Goal: Transaction & Acquisition: Purchase product/service

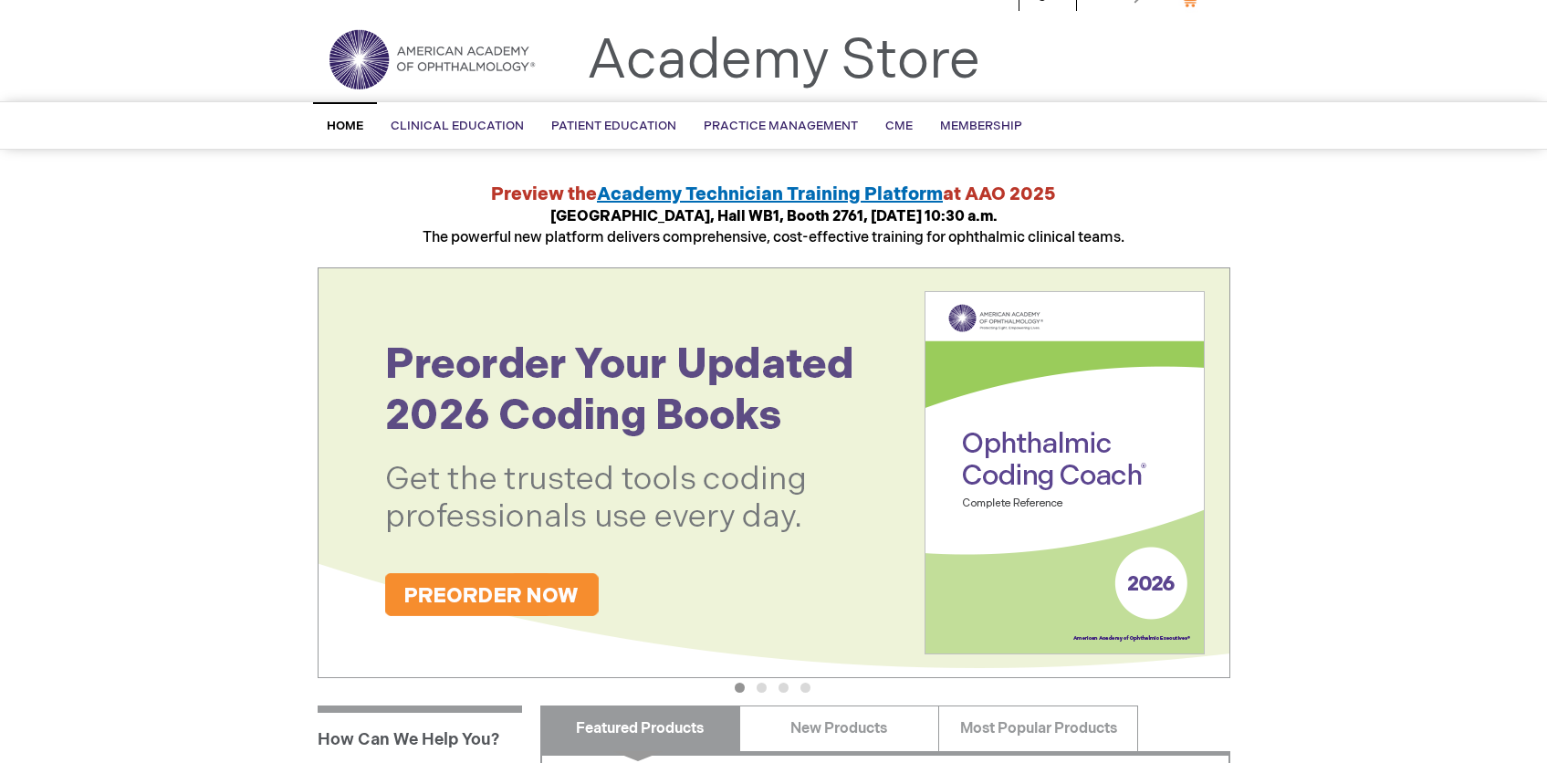
scroll to position [19, 0]
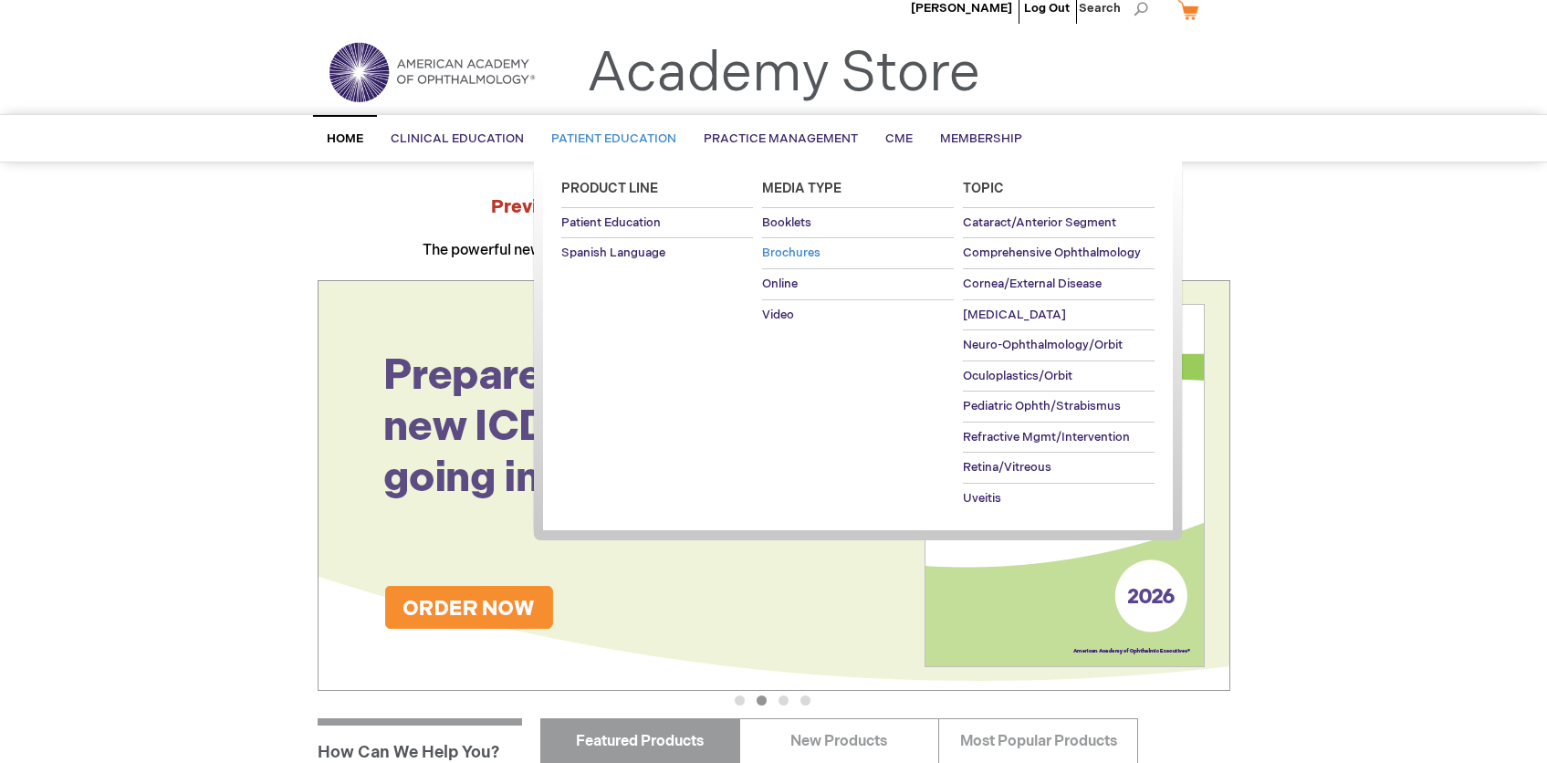
click at [799, 257] on span "Brochures" at bounding box center [791, 252] width 58 height 15
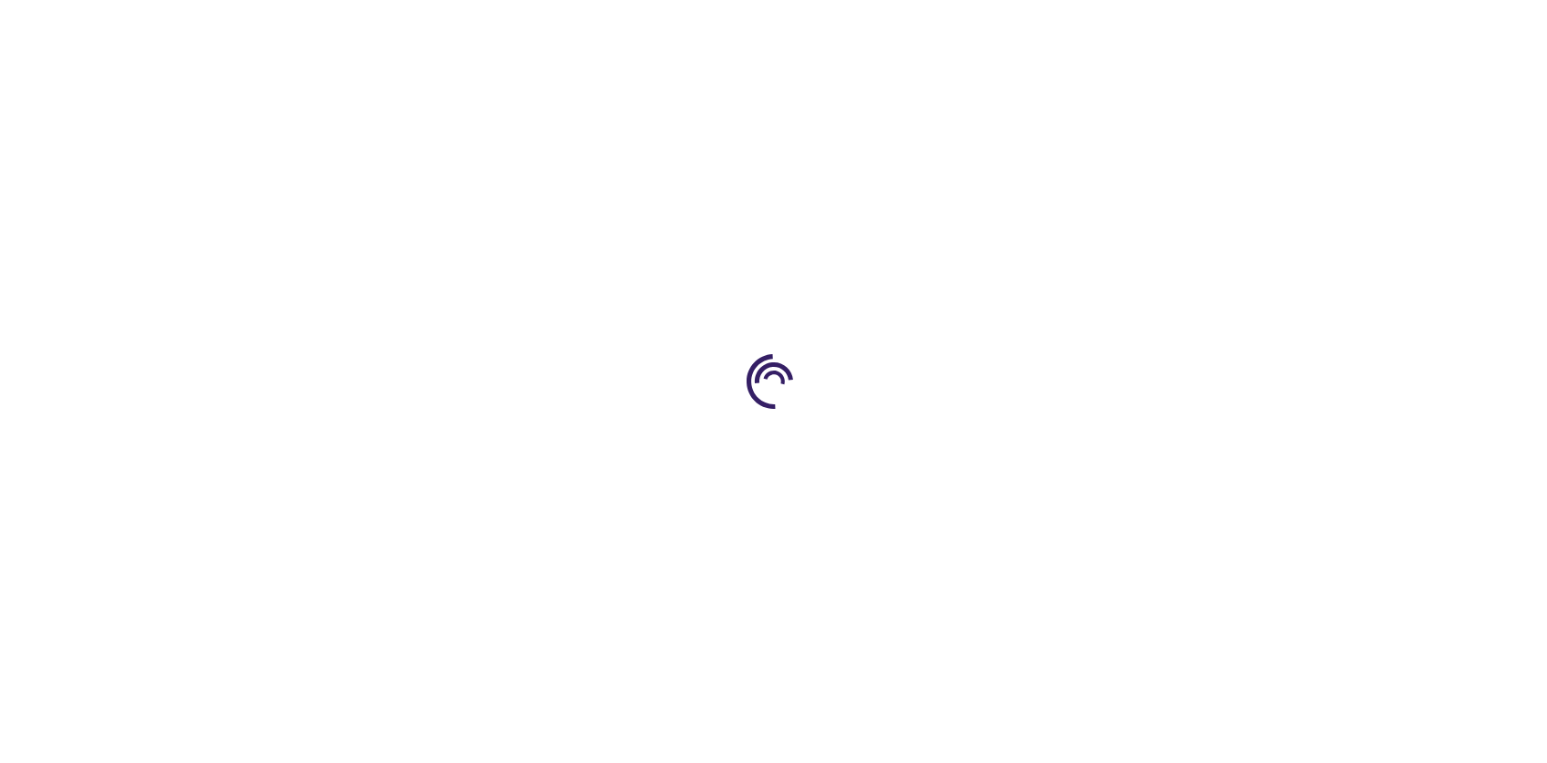
click at [799, 257] on div at bounding box center [773, 381] width 1547 height 763
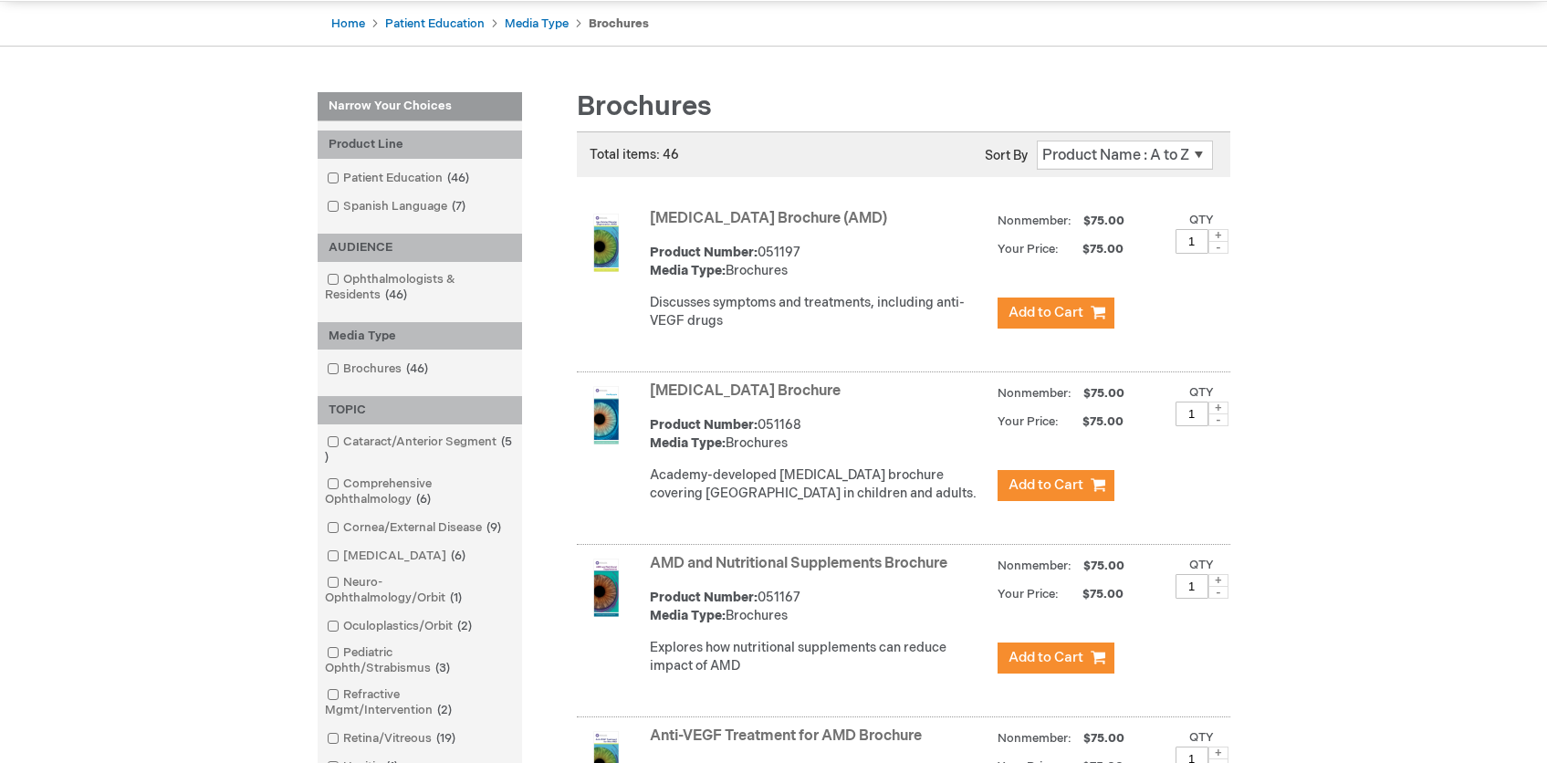
scroll to position [186, 0]
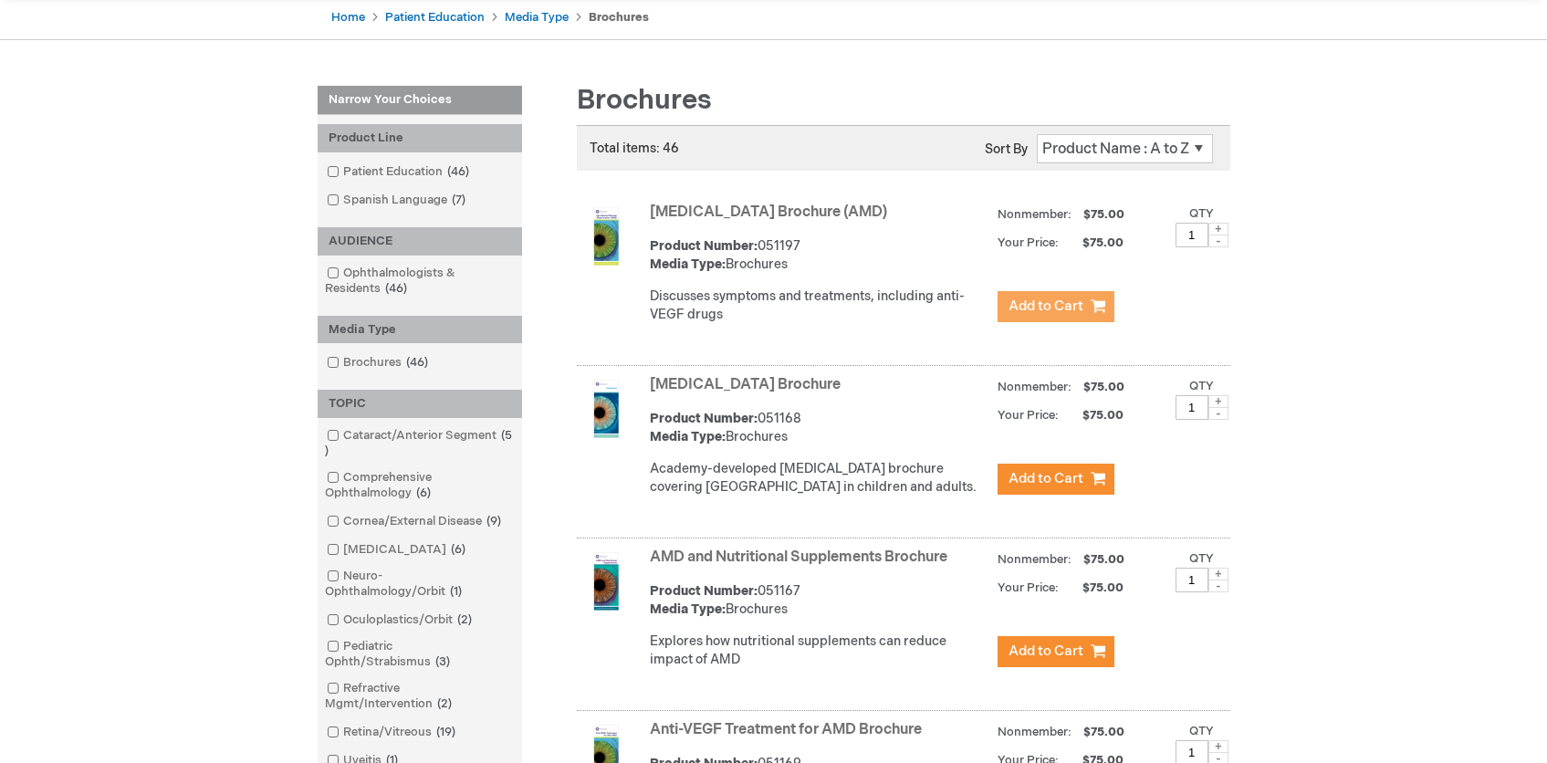
click at [1036, 309] on span "Add to Cart" at bounding box center [1045, 306] width 75 height 17
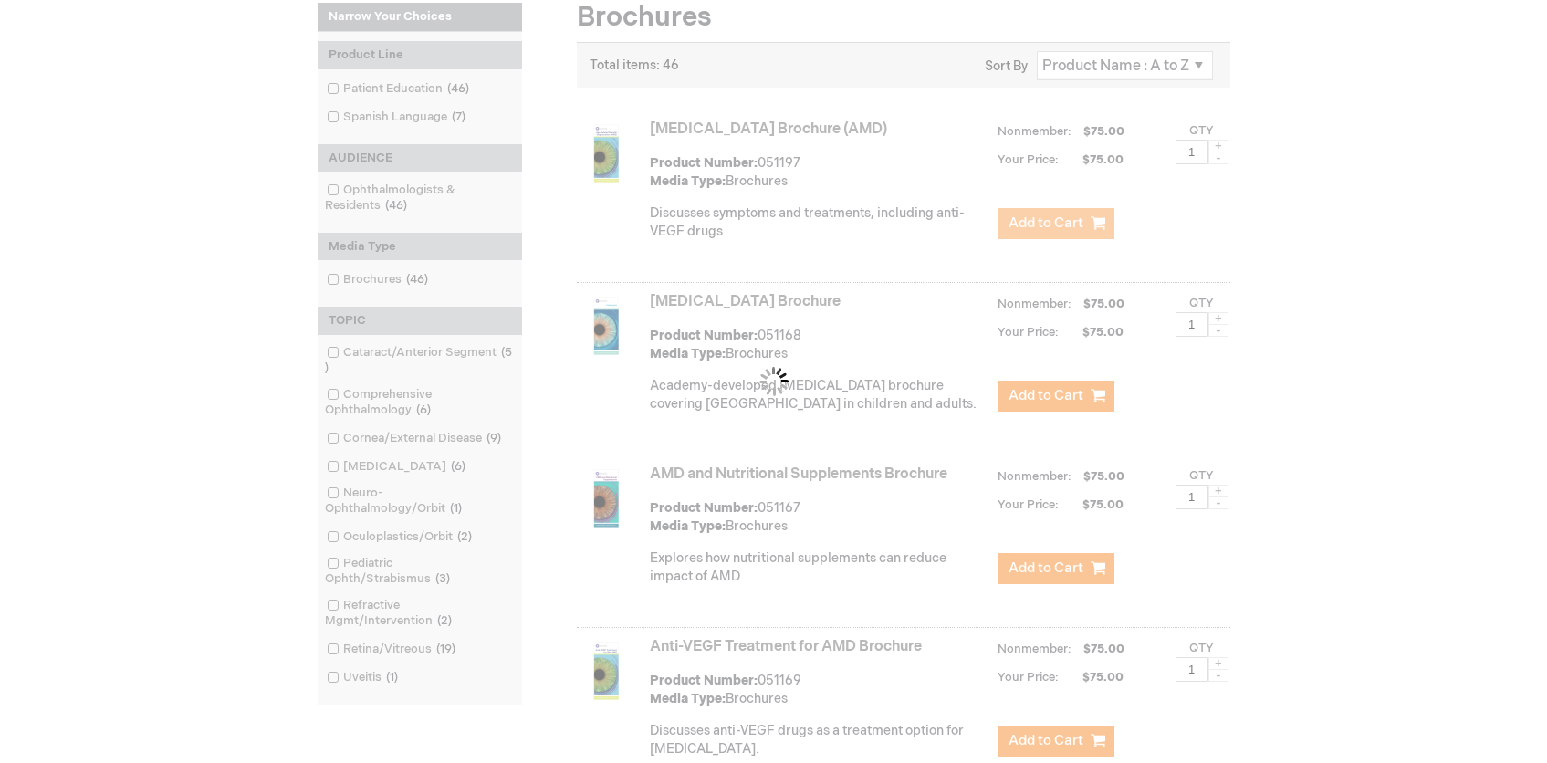
scroll to position [299, 0]
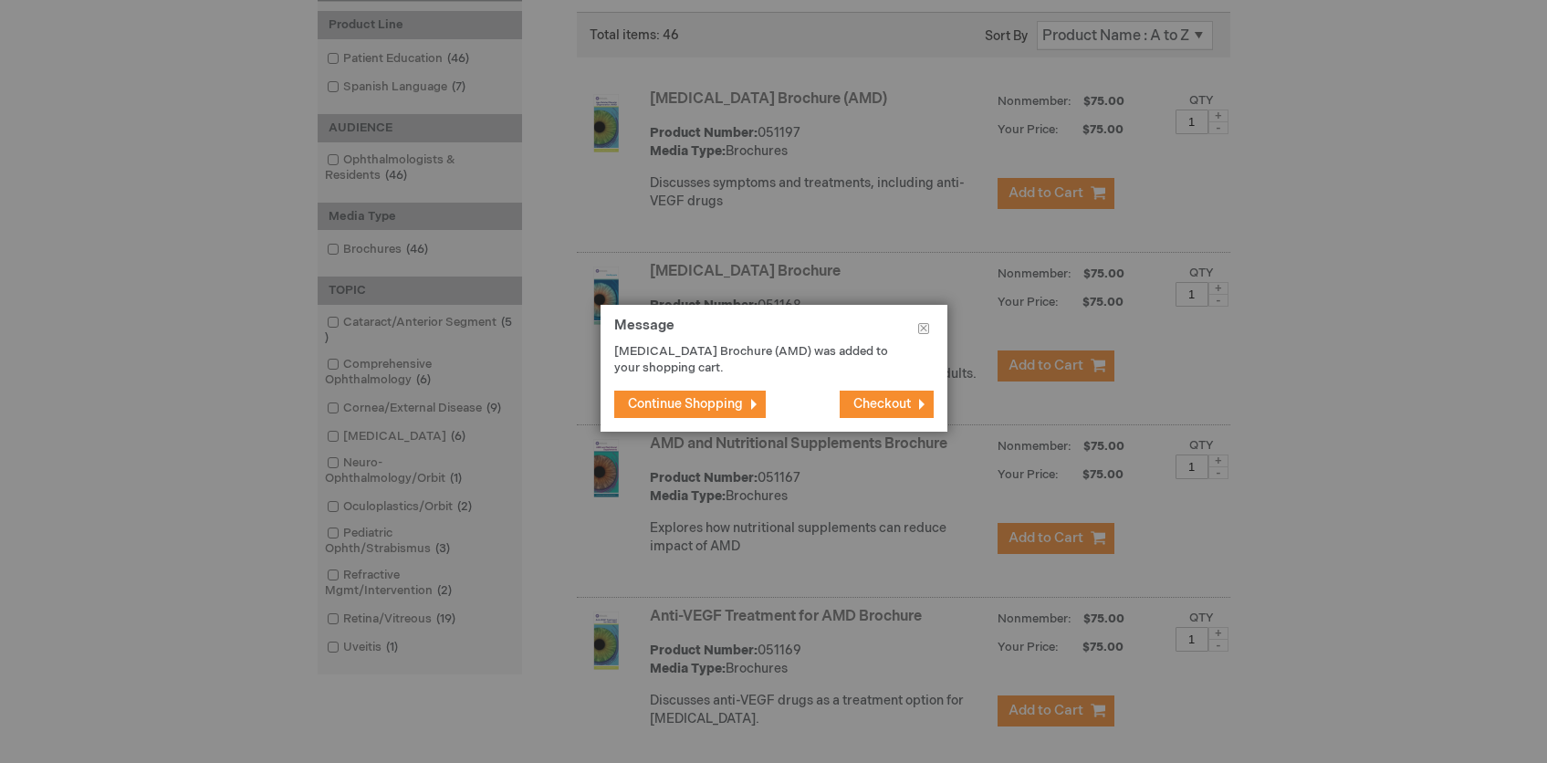
click at [707, 409] on span "Continue Shopping" at bounding box center [685, 404] width 115 height 16
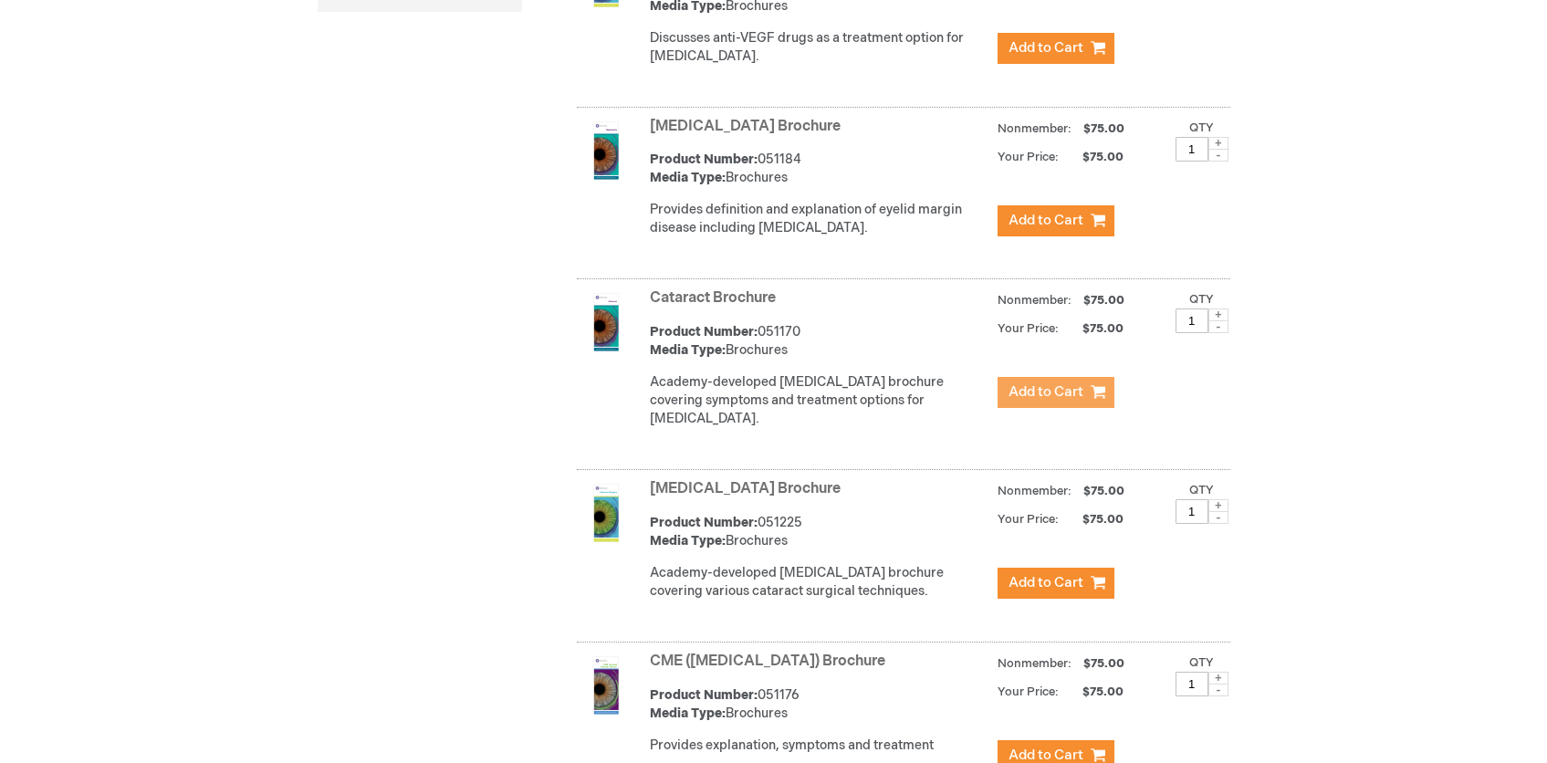
scroll to position [975, 0]
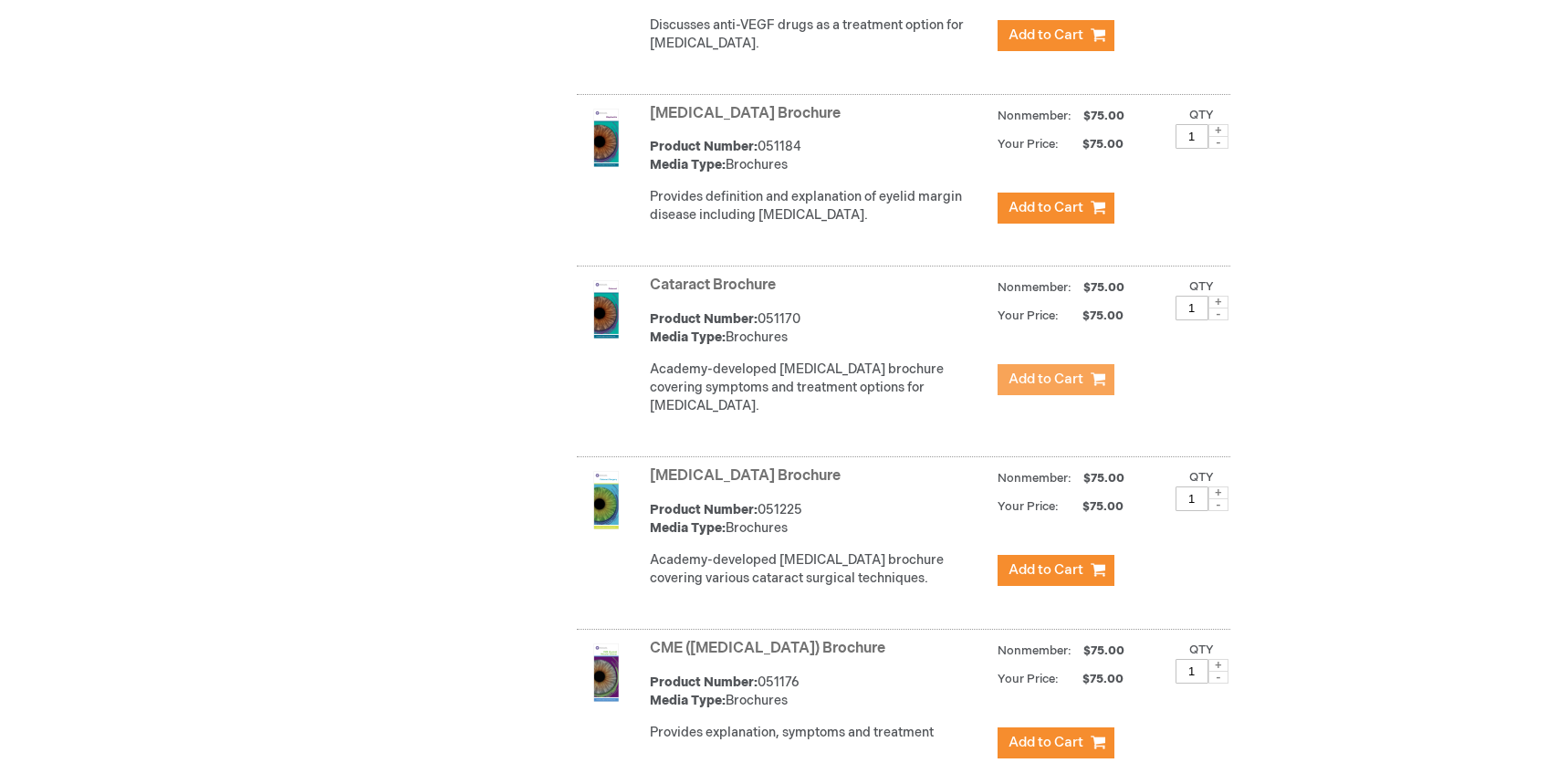
click at [1042, 388] on span "Add to Cart" at bounding box center [1045, 379] width 75 height 17
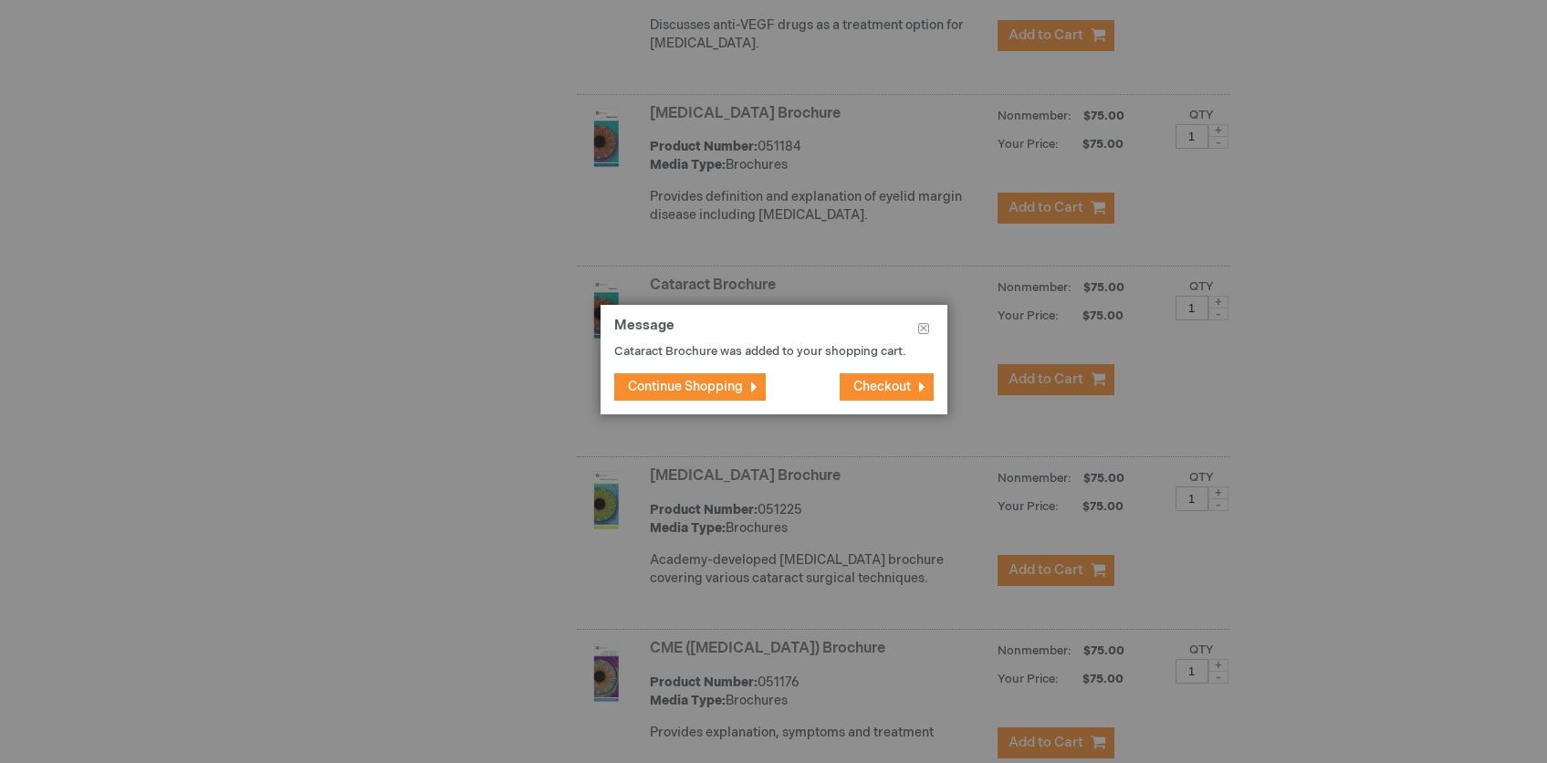
click at [710, 391] on span "Continue Shopping" at bounding box center [685, 387] width 115 height 16
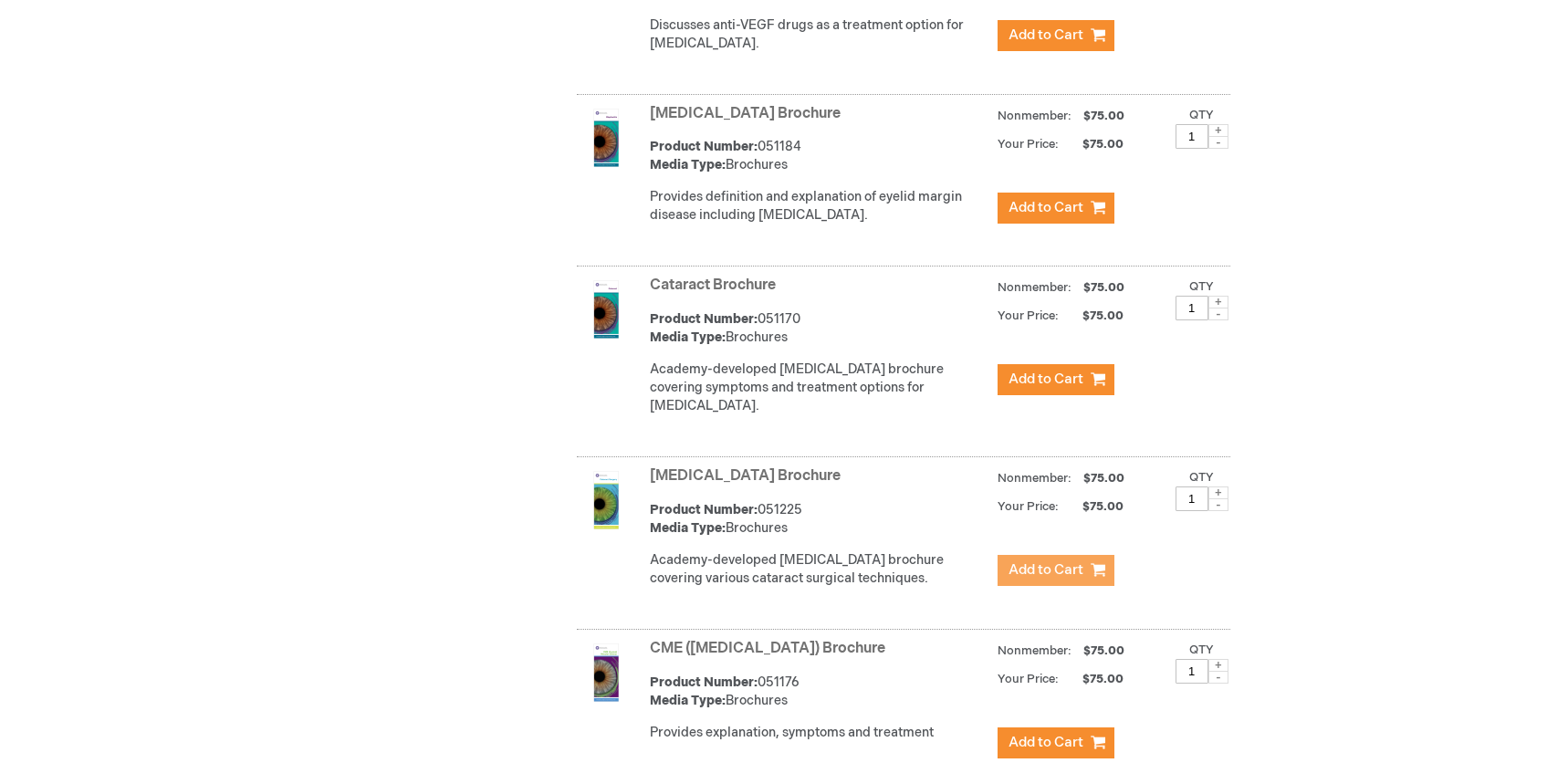
click at [1042, 586] on button "Add to Cart" at bounding box center [1055, 570] width 117 height 31
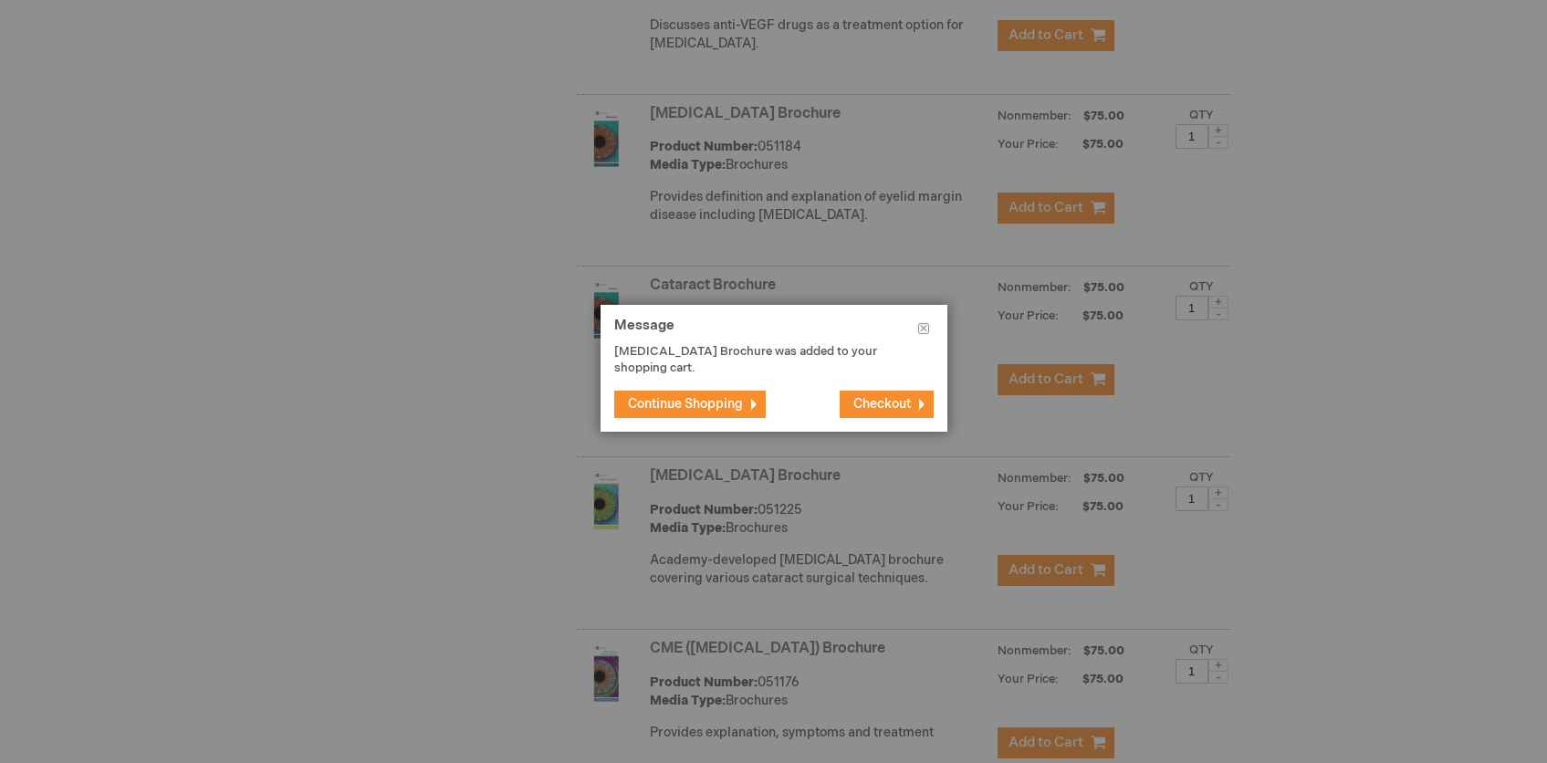
click at [723, 408] on span "Continue Shopping" at bounding box center [685, 404] width 115 height 16
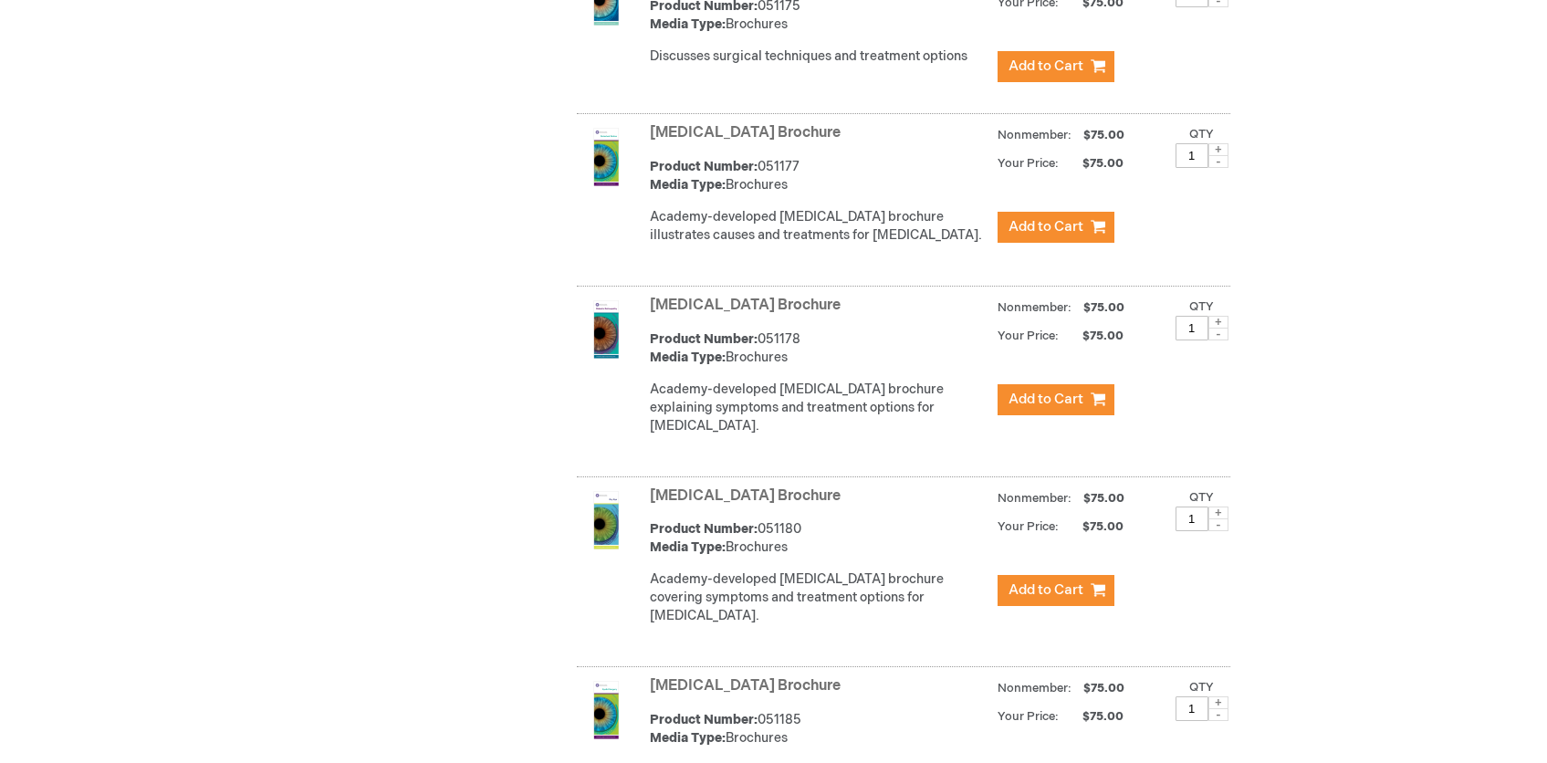
scroll to position [2038, 0]
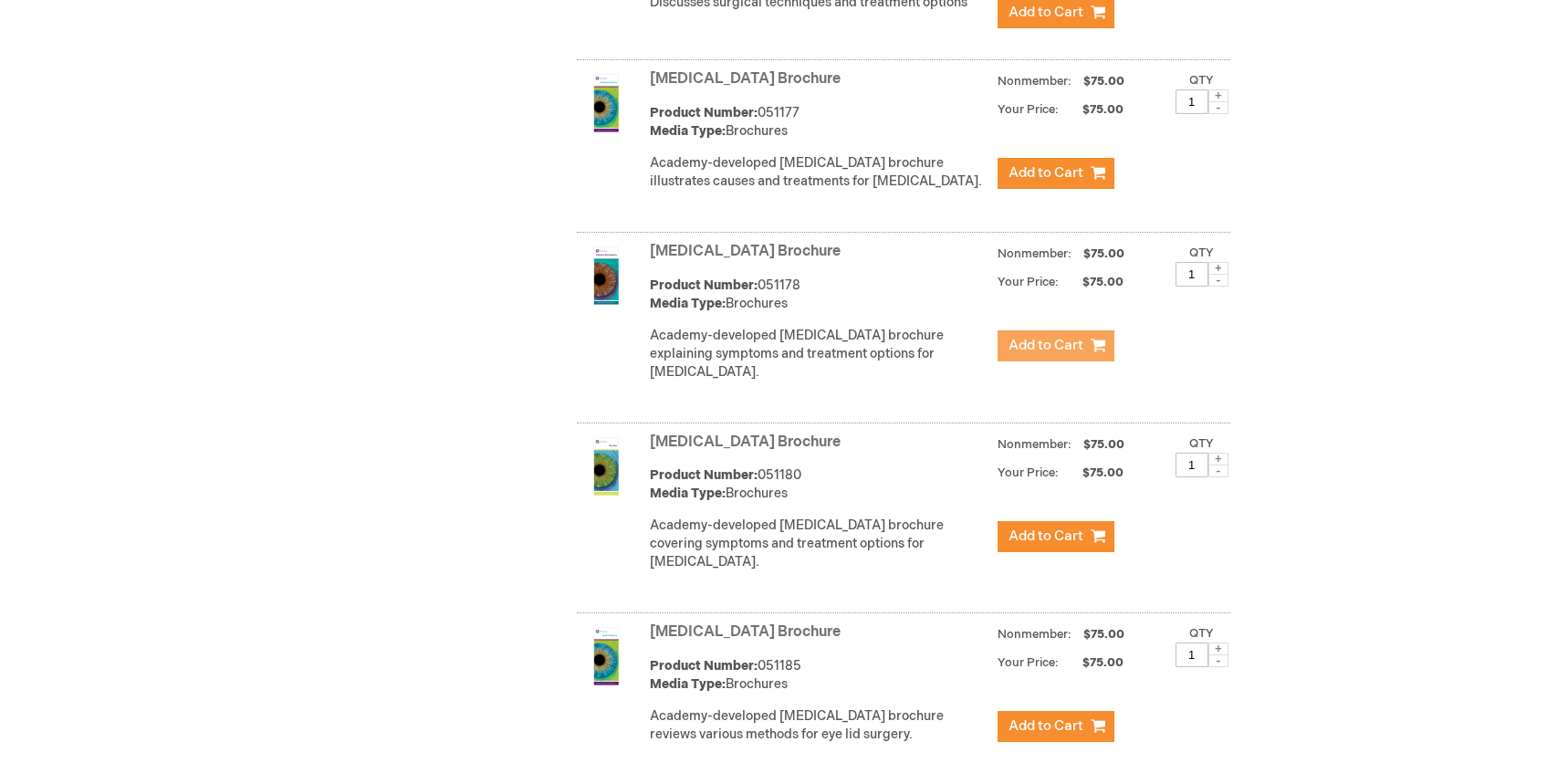
click at [1019, 361] on button "Add to Cart" at bounding box center [1055, 345] width 117 height 31
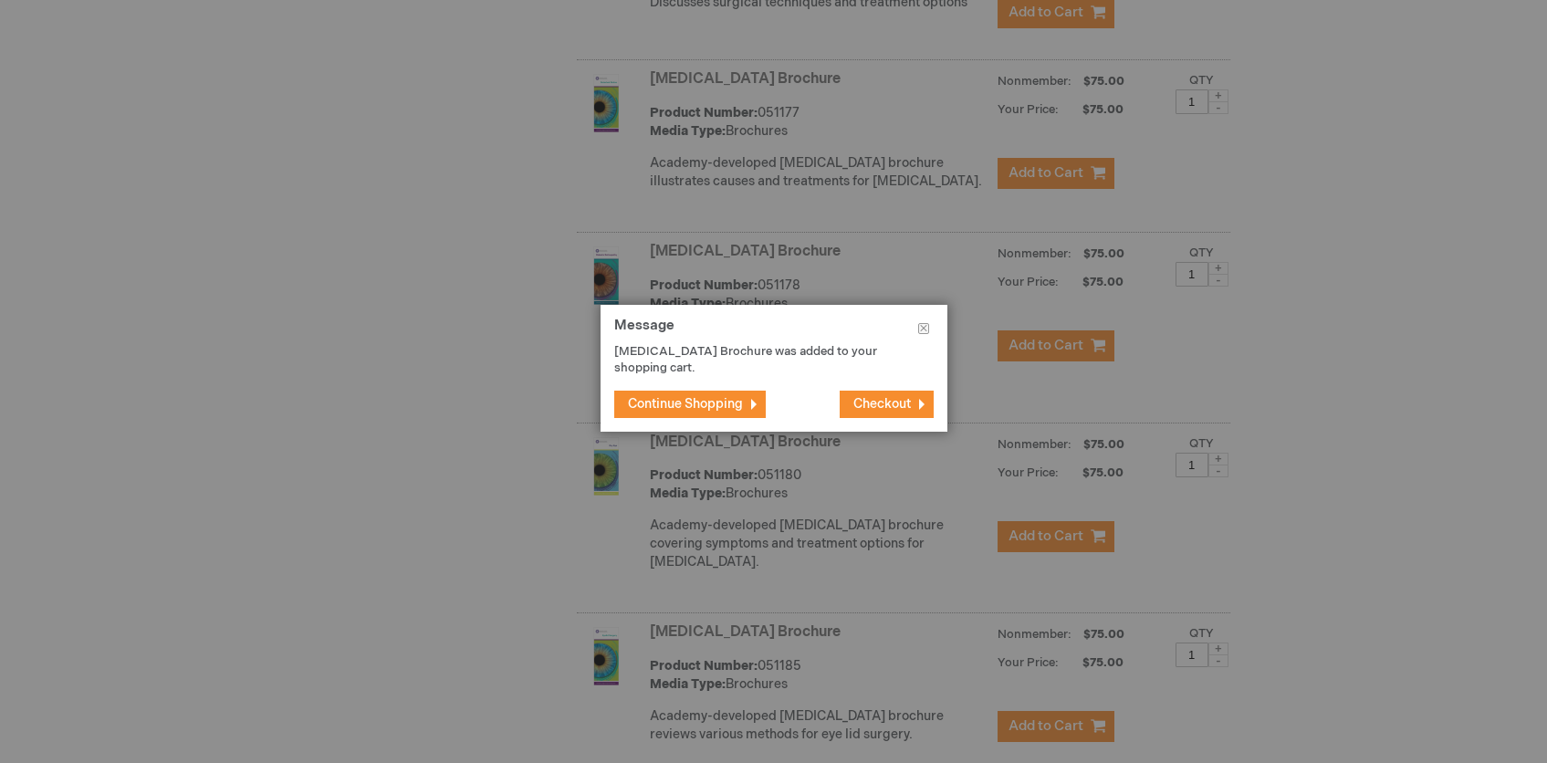
click at [732, 408] on span "Continue Shopping" at bounding box center [685, 404] width 115 height 16
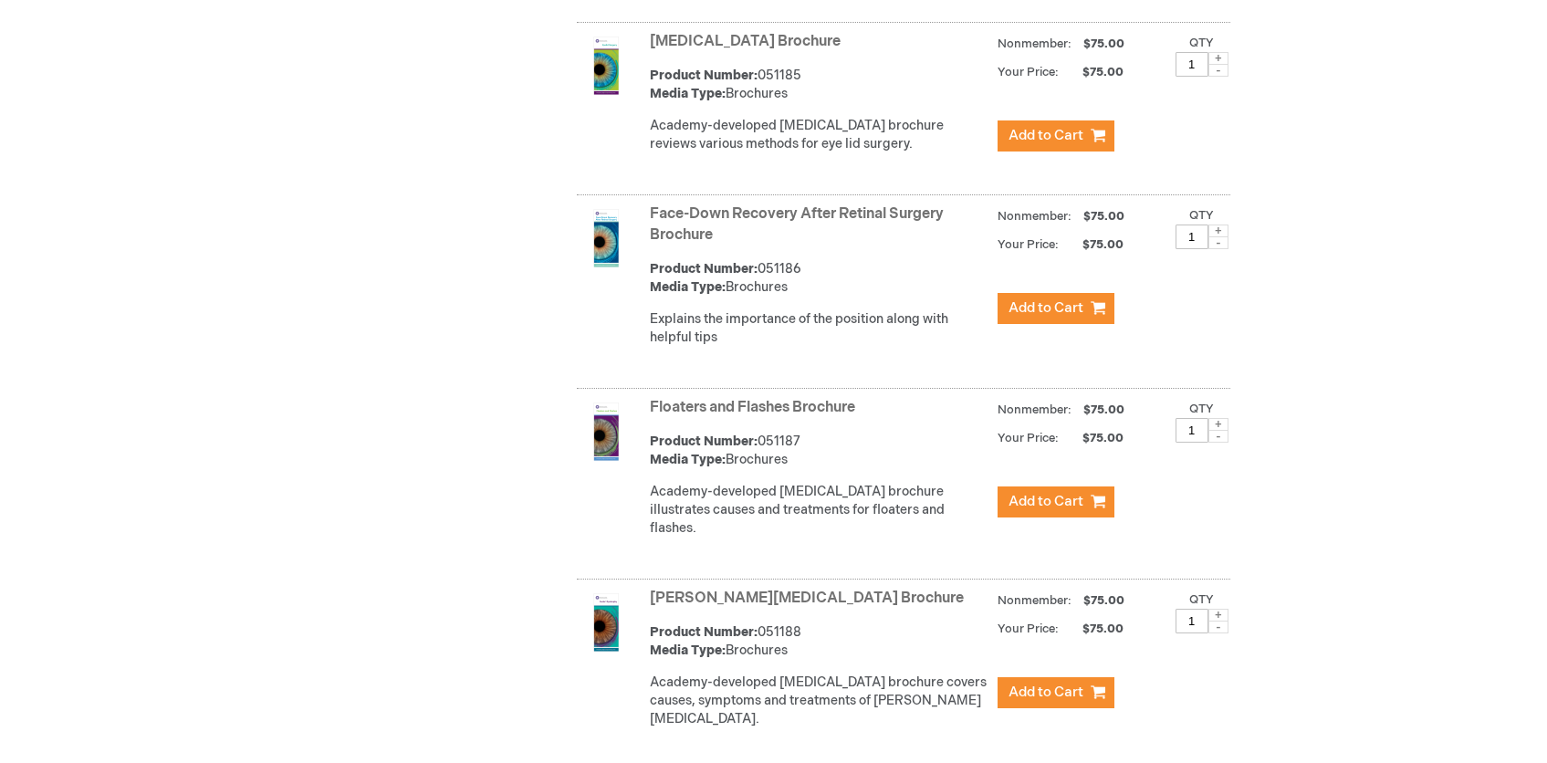
scroll to position [2631, 0]
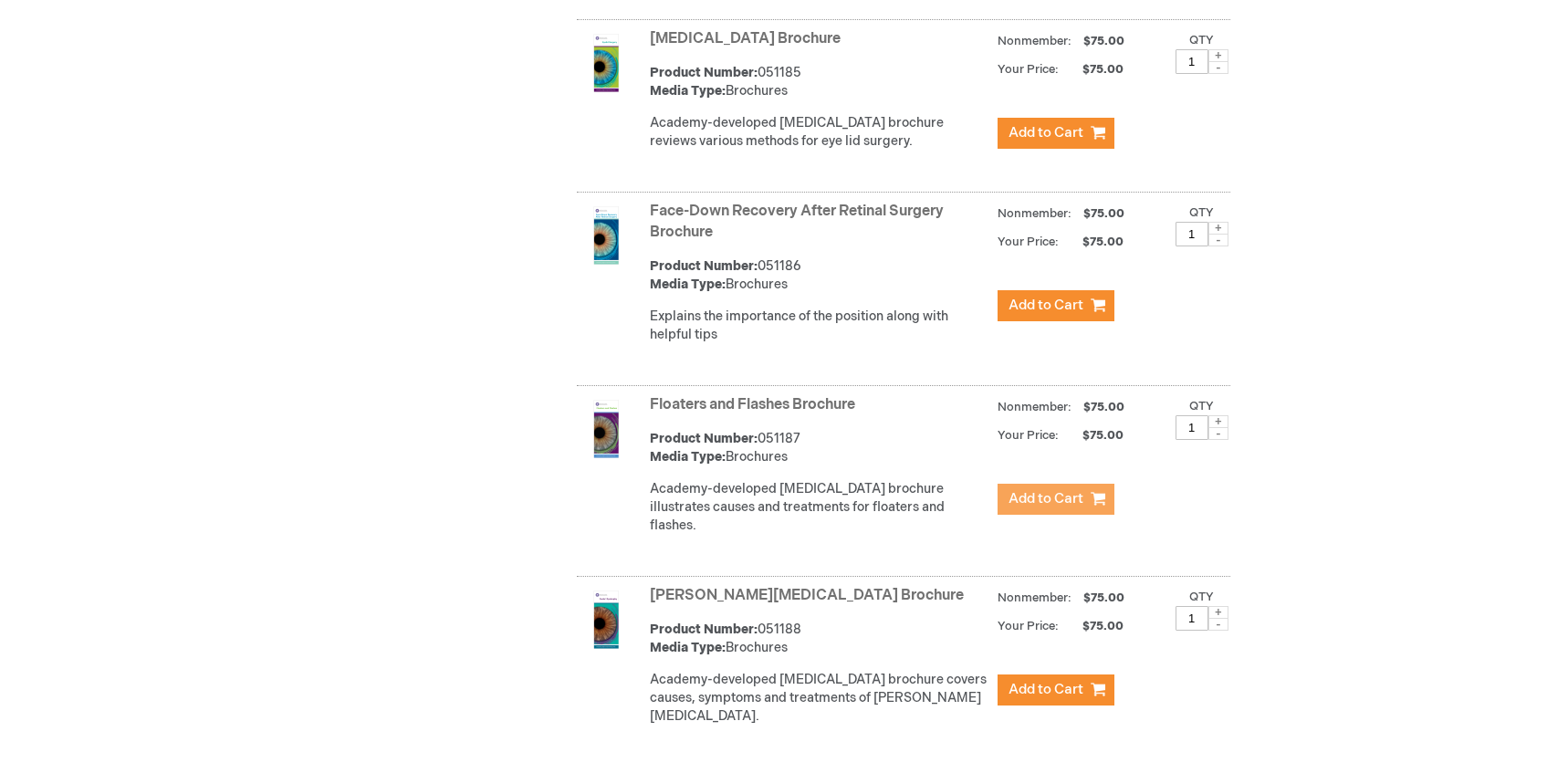
click at [1066, 502] on span "Add to Cart" at bounding box center [1045, 498] width 75 height 17
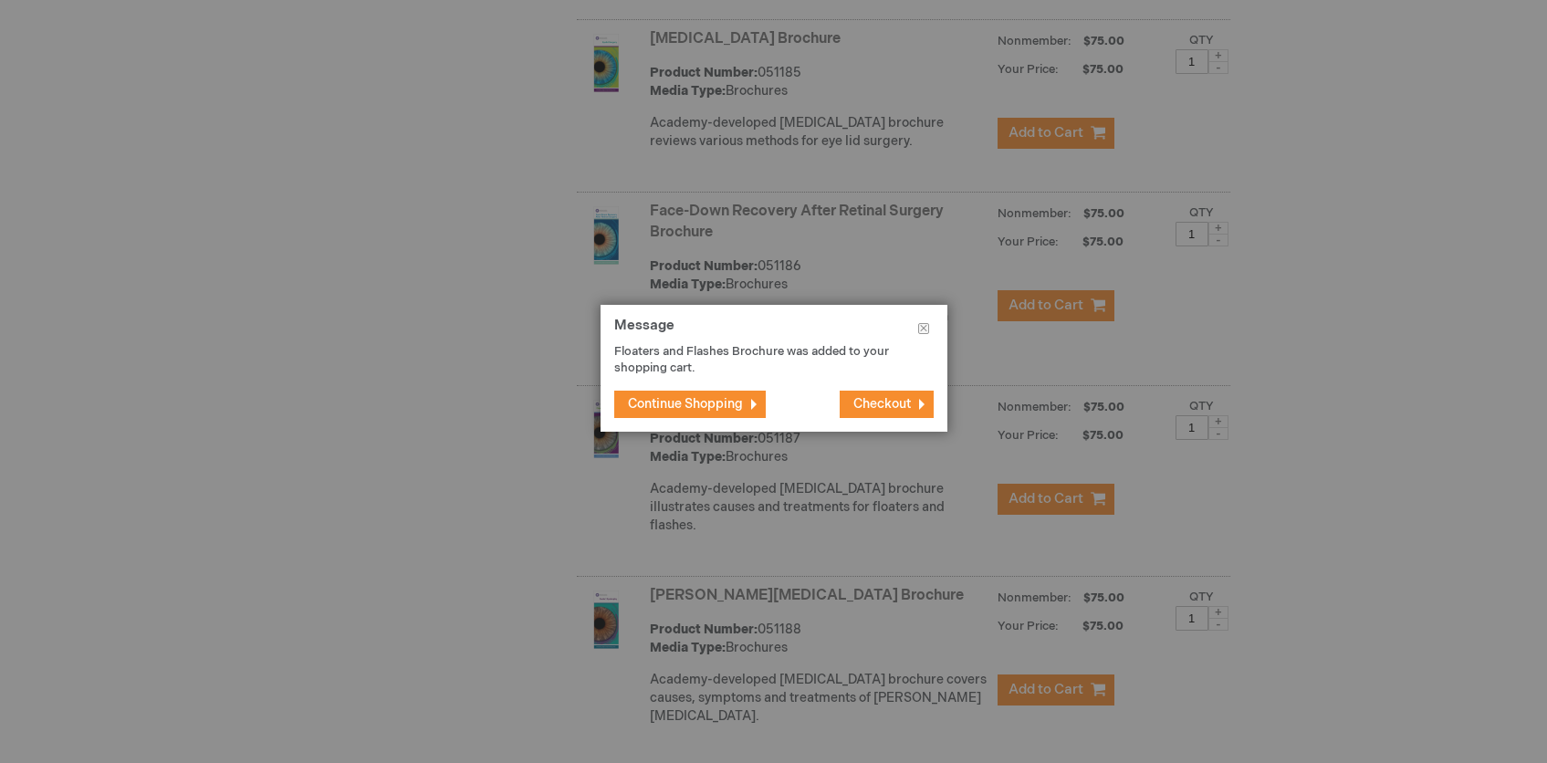
click at [880, 401] on span "Checkout" at bounding box center [881, 404] width 57 height 16
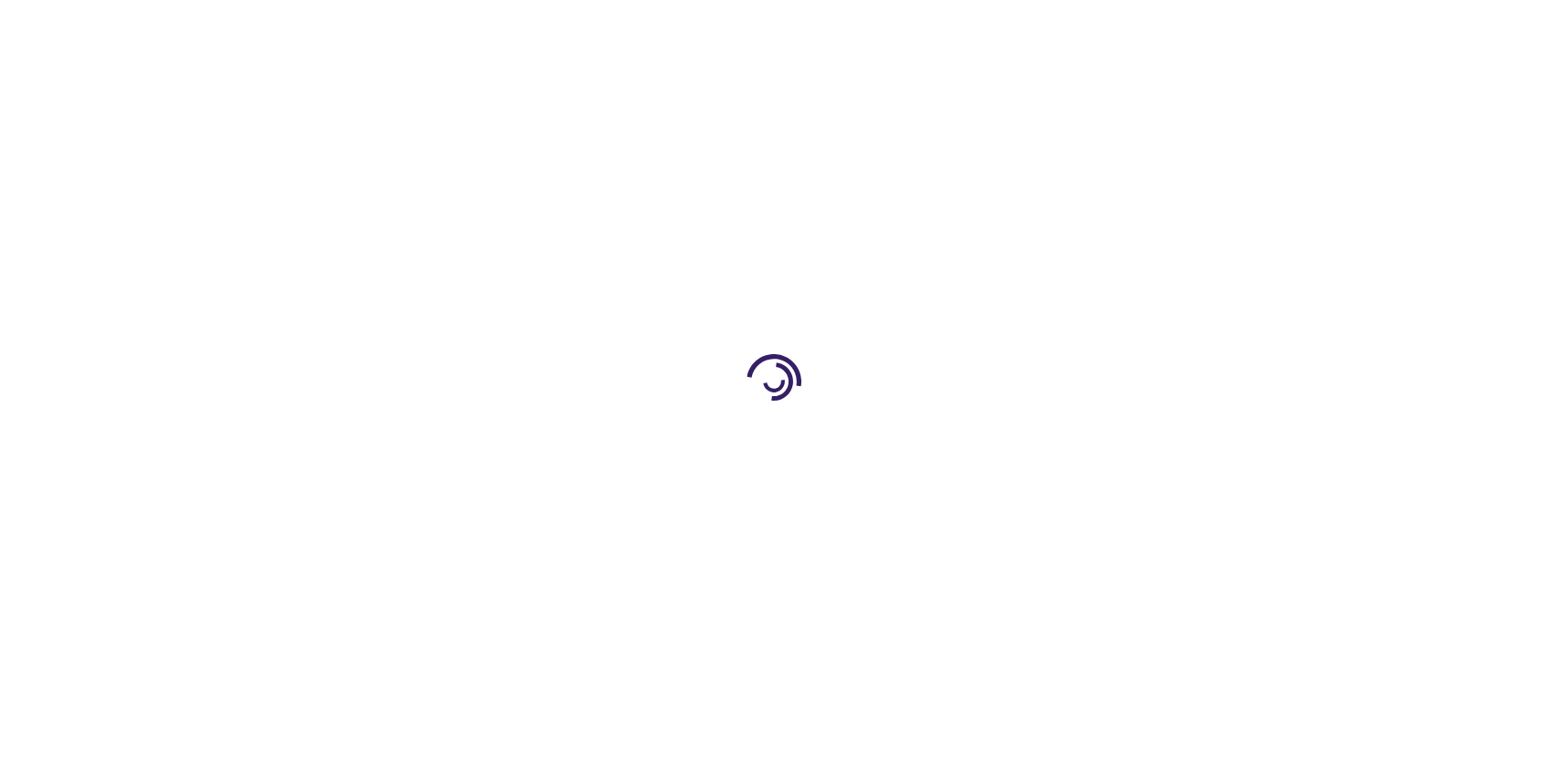
select select "US"
select select "18"
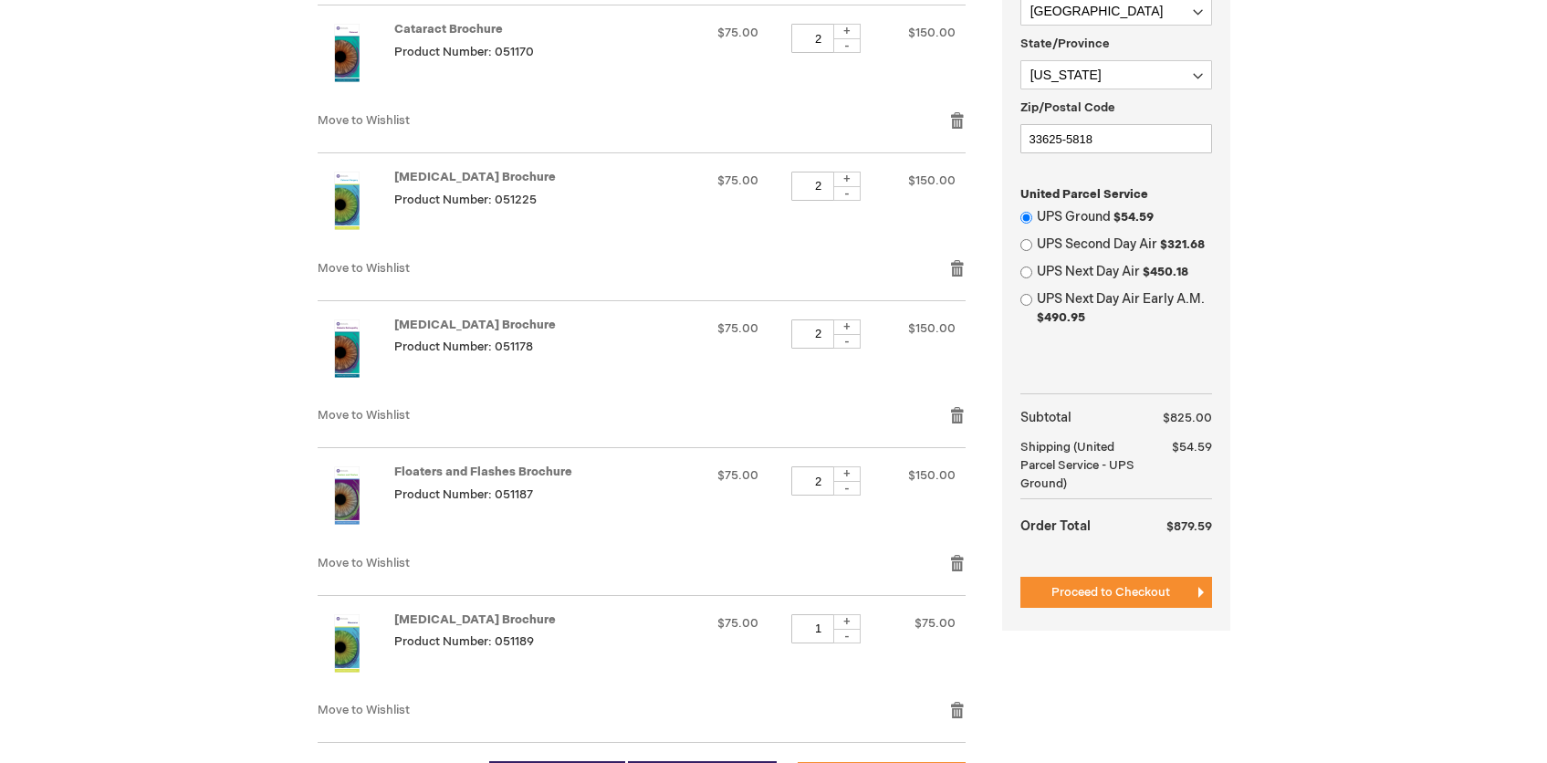
scroll to position [644, 0]
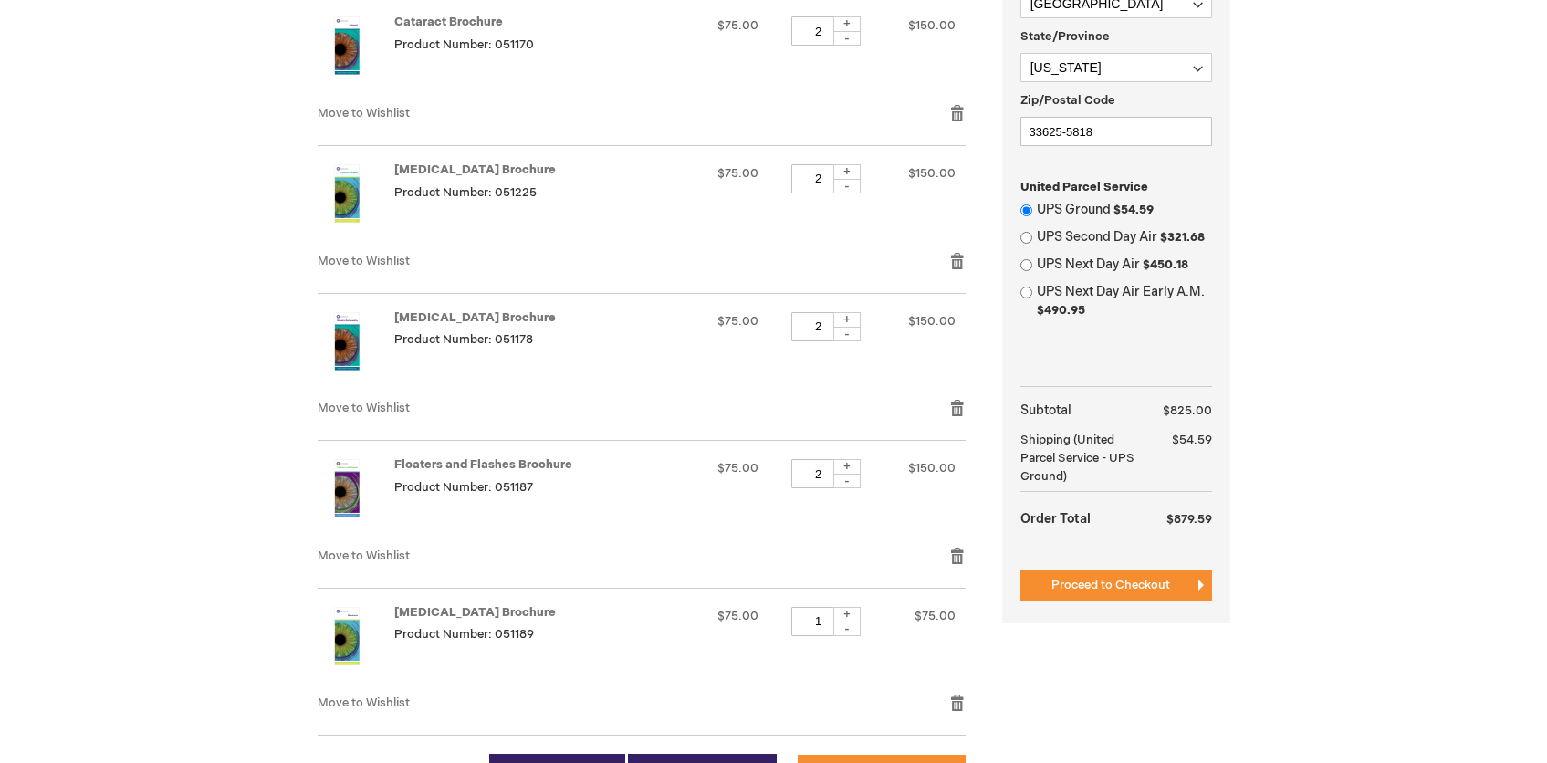
click at [861, 486] on div "-" at bounding box center [846, 481] width 27 height 15
type input "1"
click at [861, 337] on div "-" at bounding box center [846, 334] width 27 height 15
type input "1"
click at [861, 186] on div "-" at bounding box center [846, 186] width 27 height 15
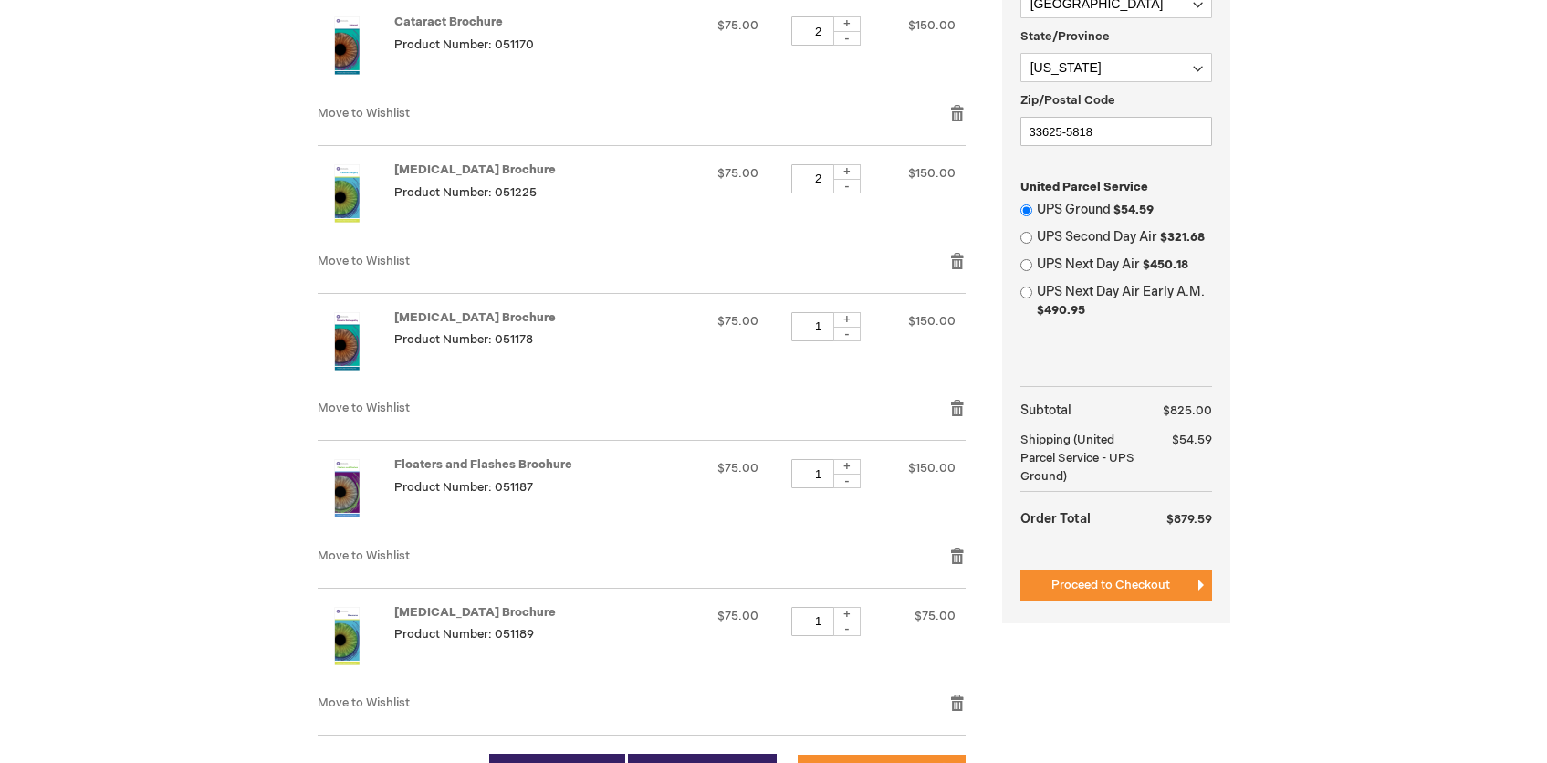
type input "1"
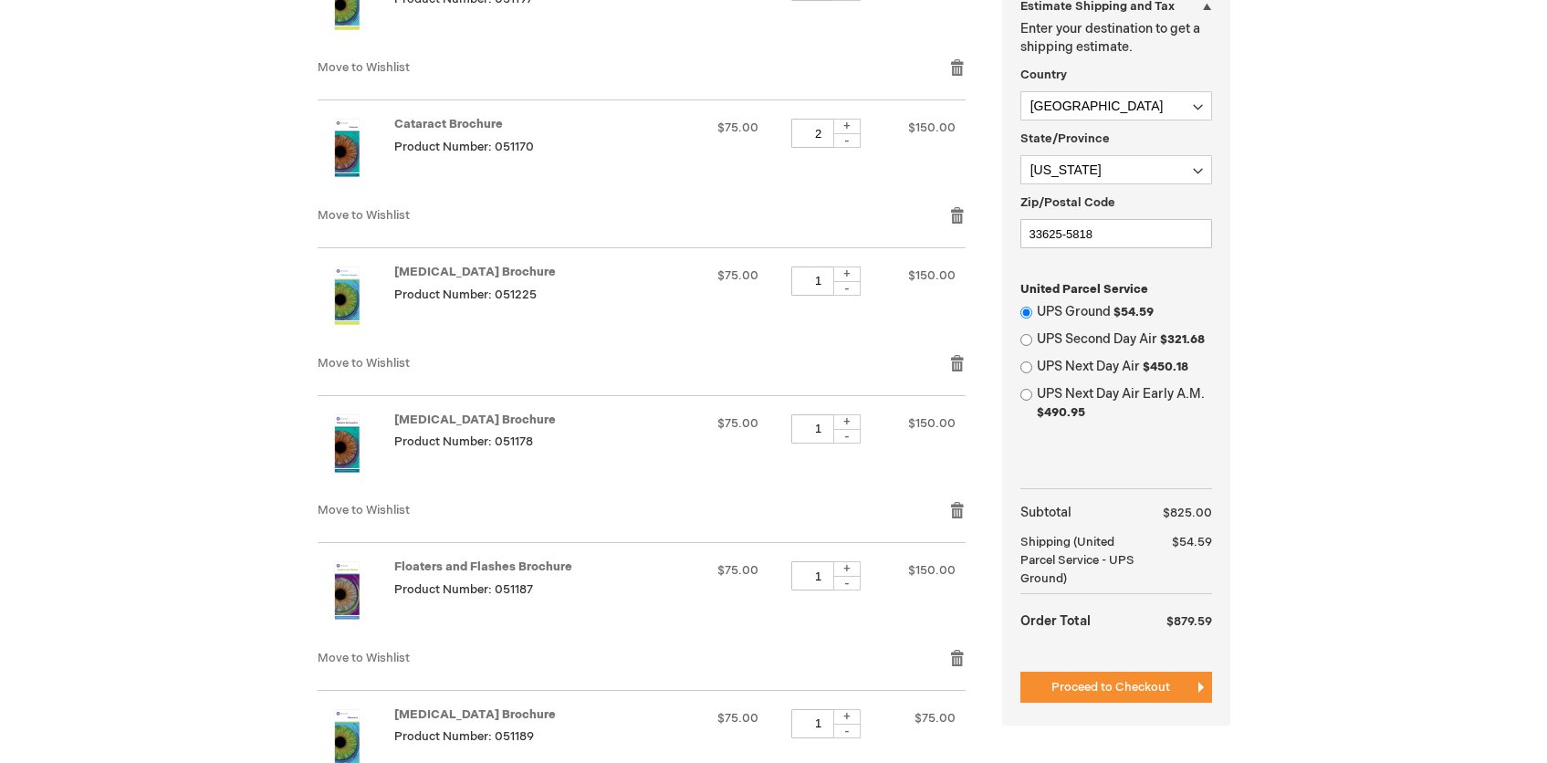
scroll to position [526, 0]
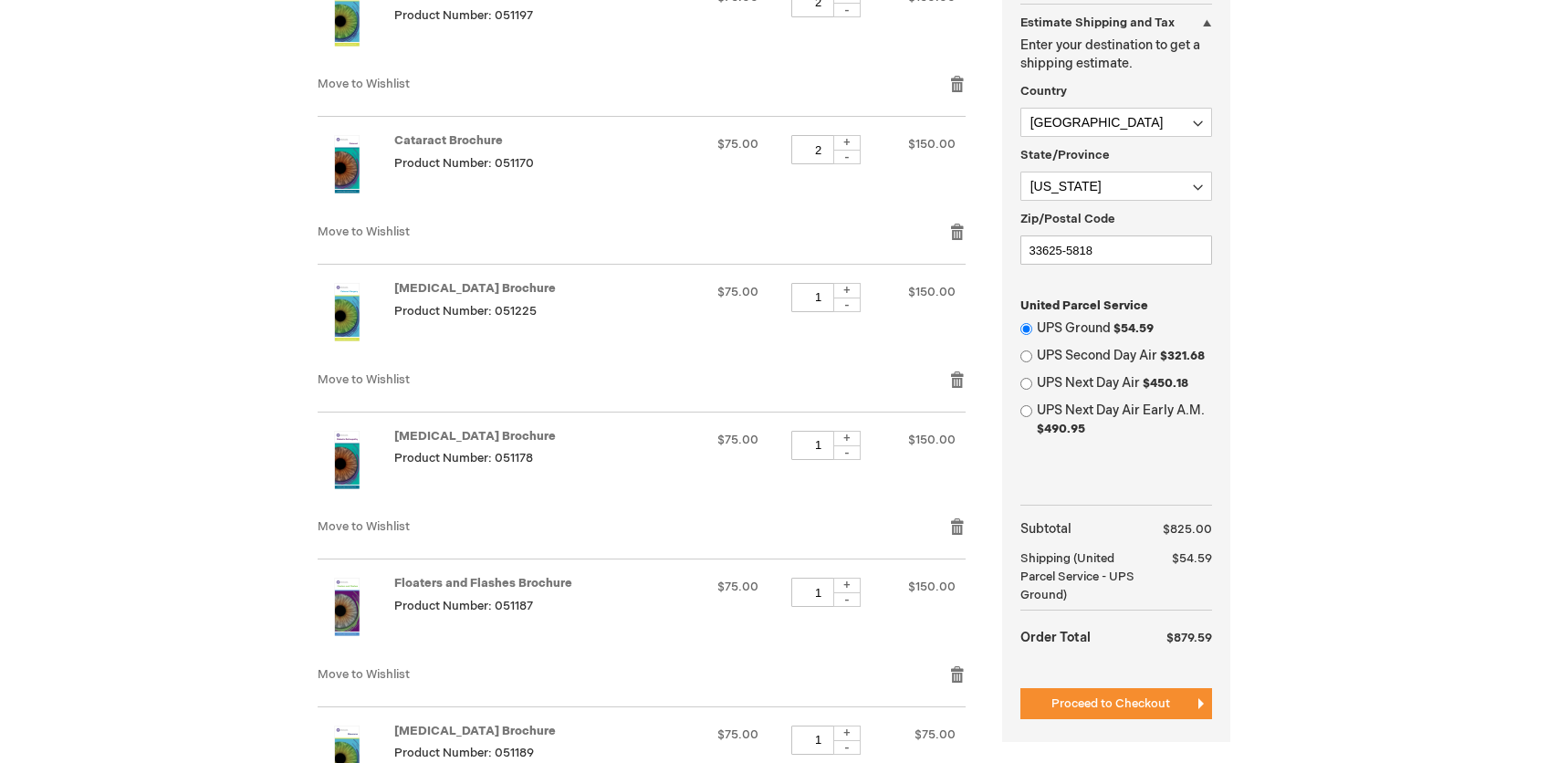
click at [861, 151] on div "-" at bounding box center [846, 157] width 27 height 15
type input "1"
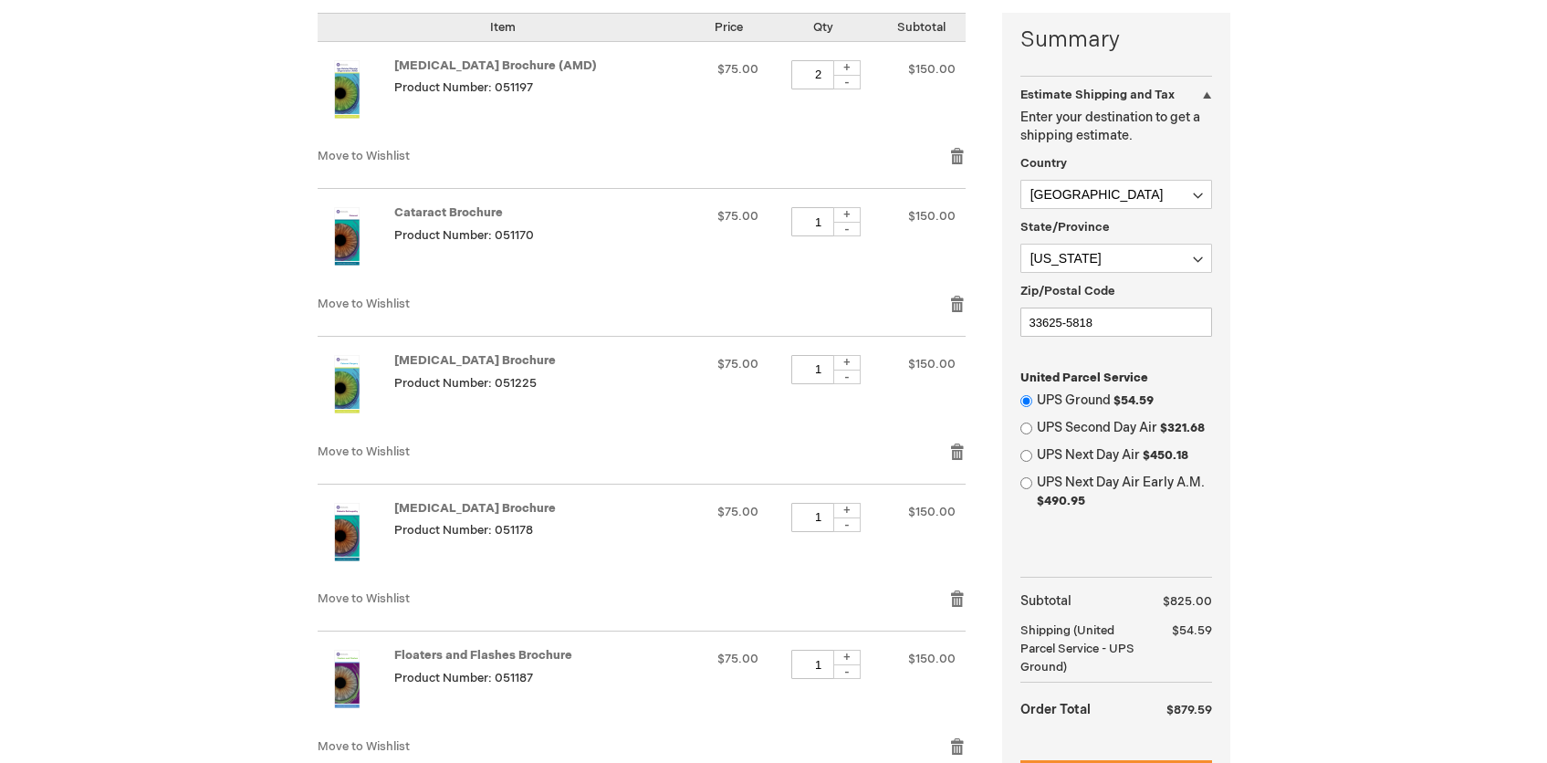
scroll to position [450, 0]
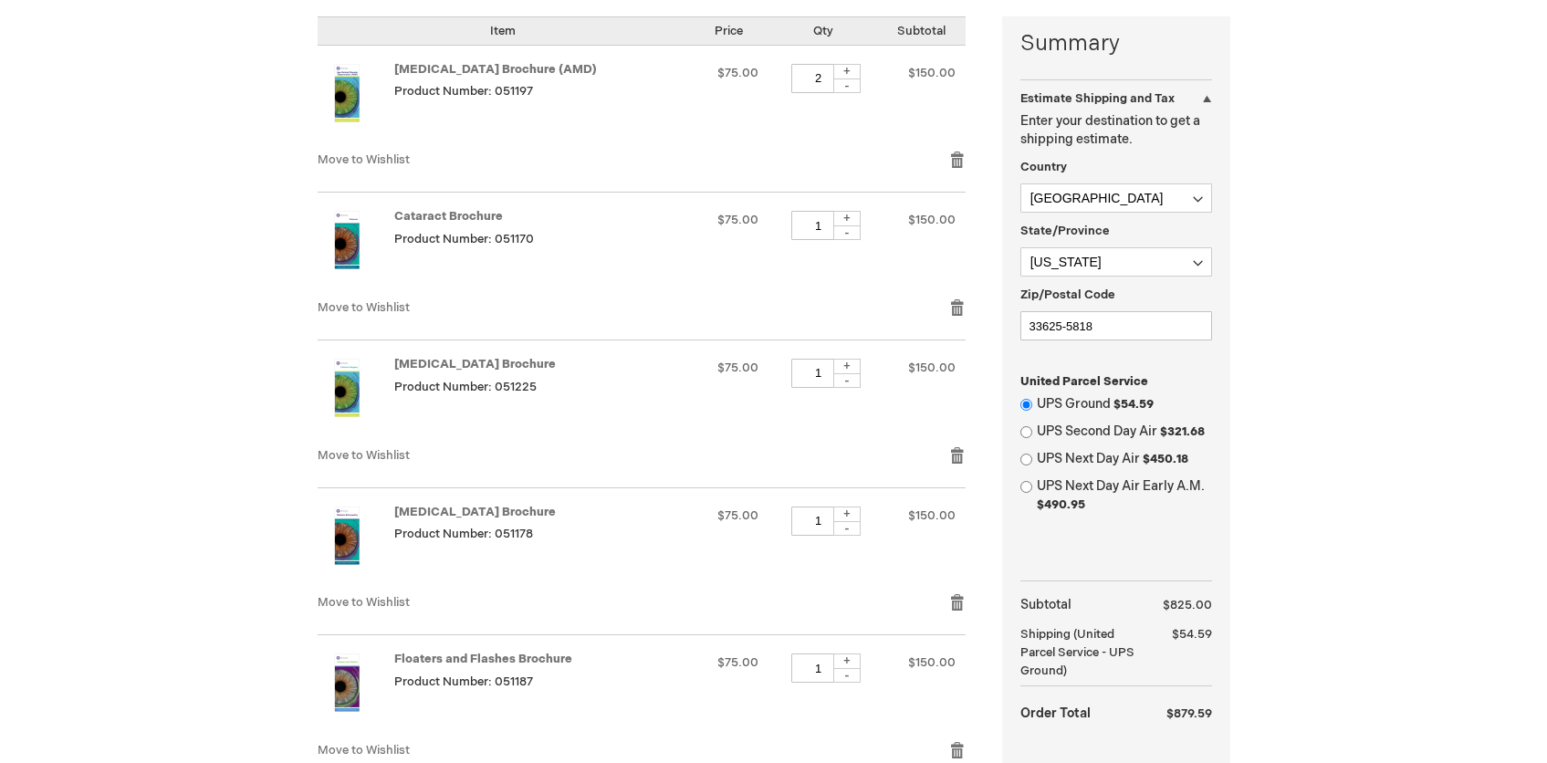
click at [861, 88] on div "-" at bounding box center [846, 85] width 27 height 15
type input "1"
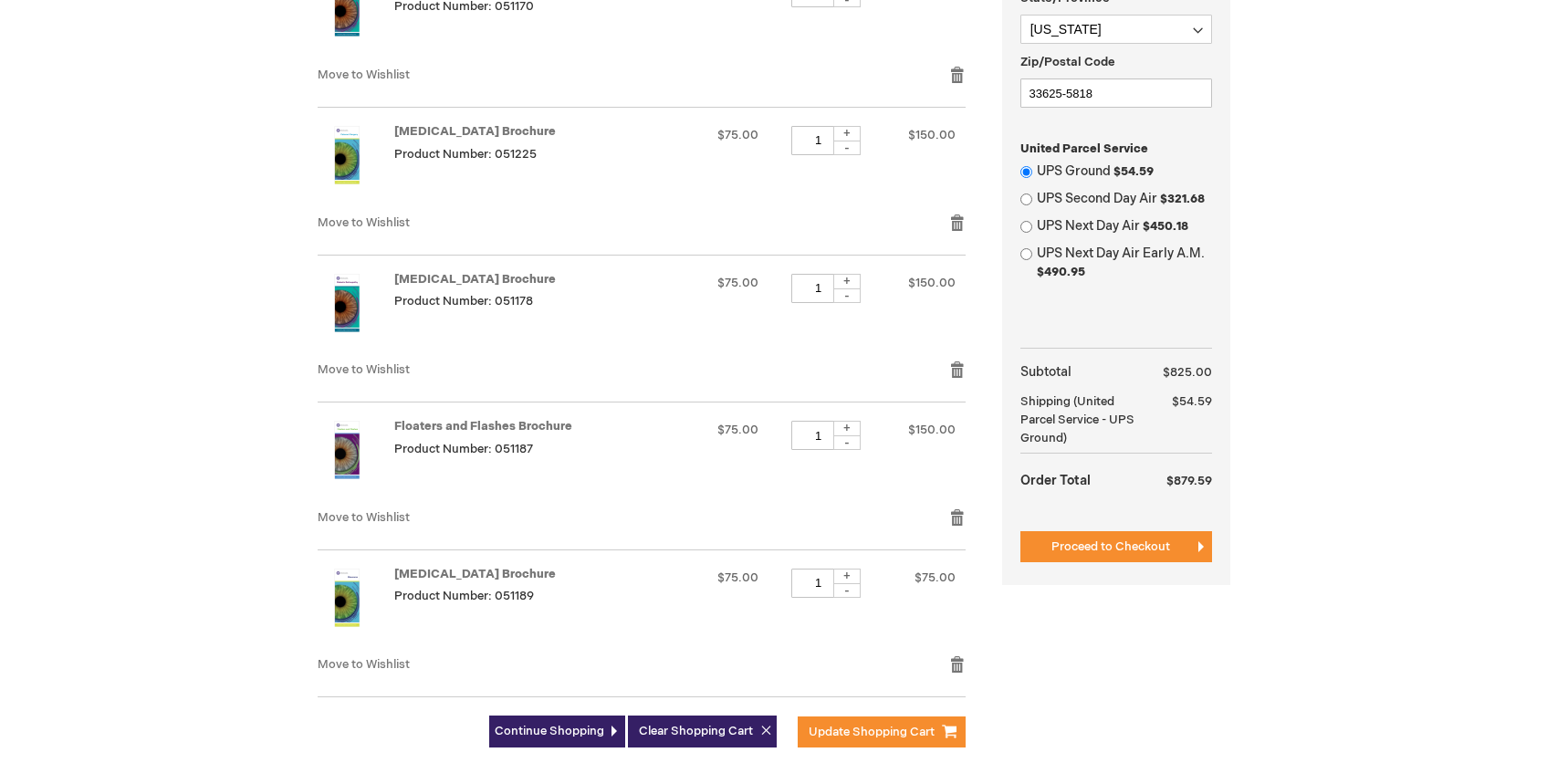
scroll to position [684, 0]
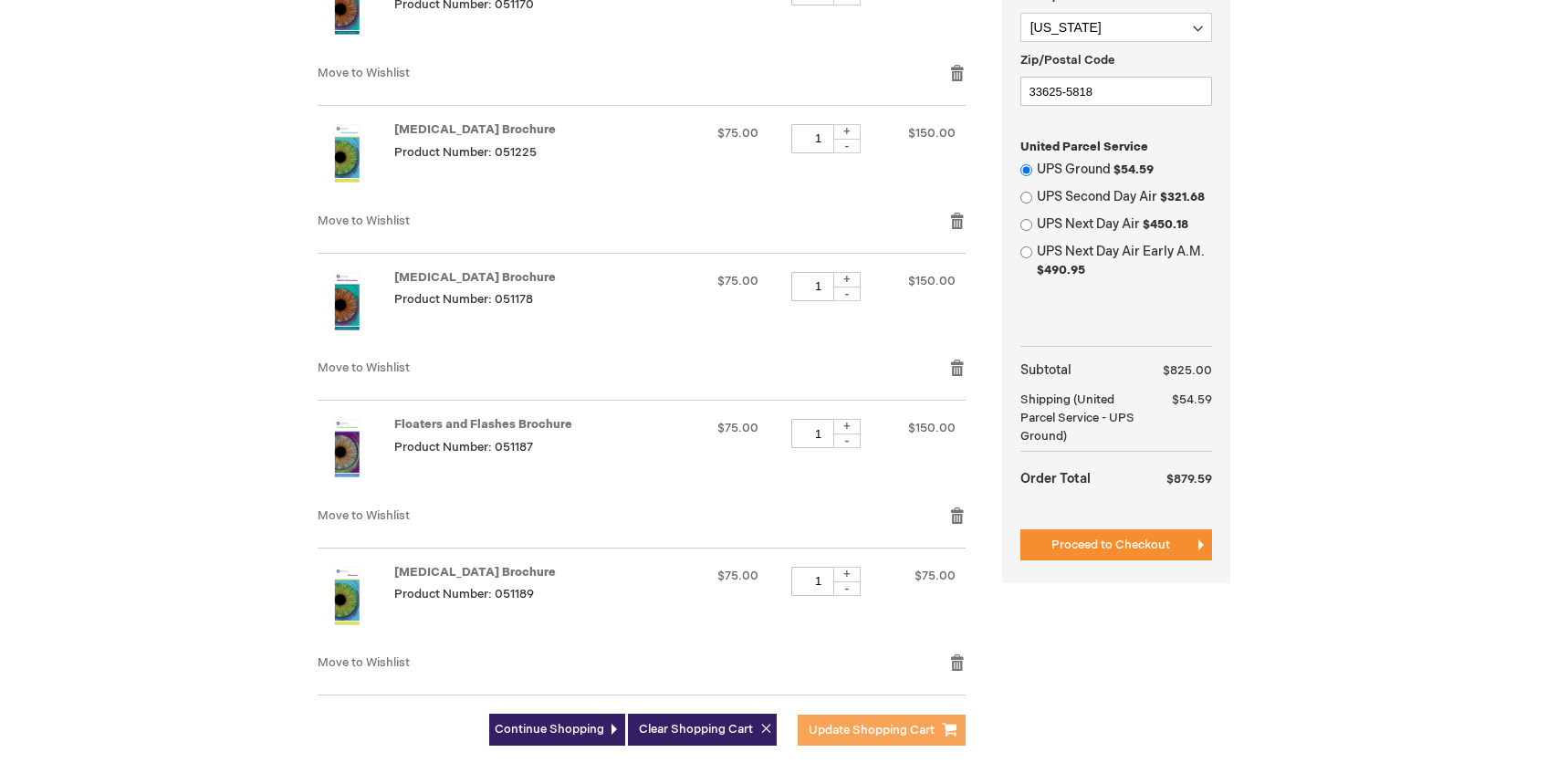
click at [863, 723] on span "Update Shopping Cart" at bounding box center [872, 730] width 126 height 15
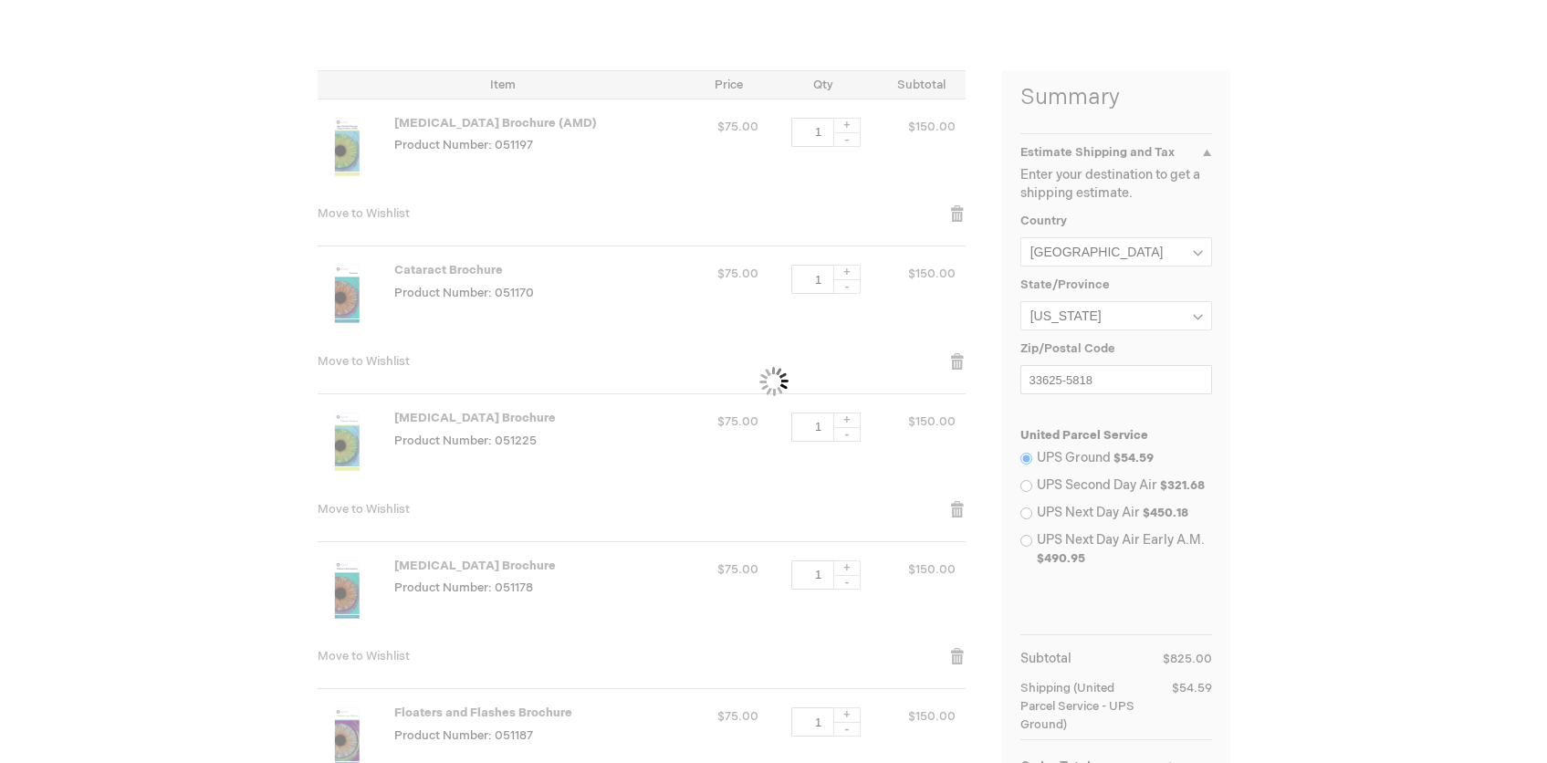
scroll to position [437, 0]
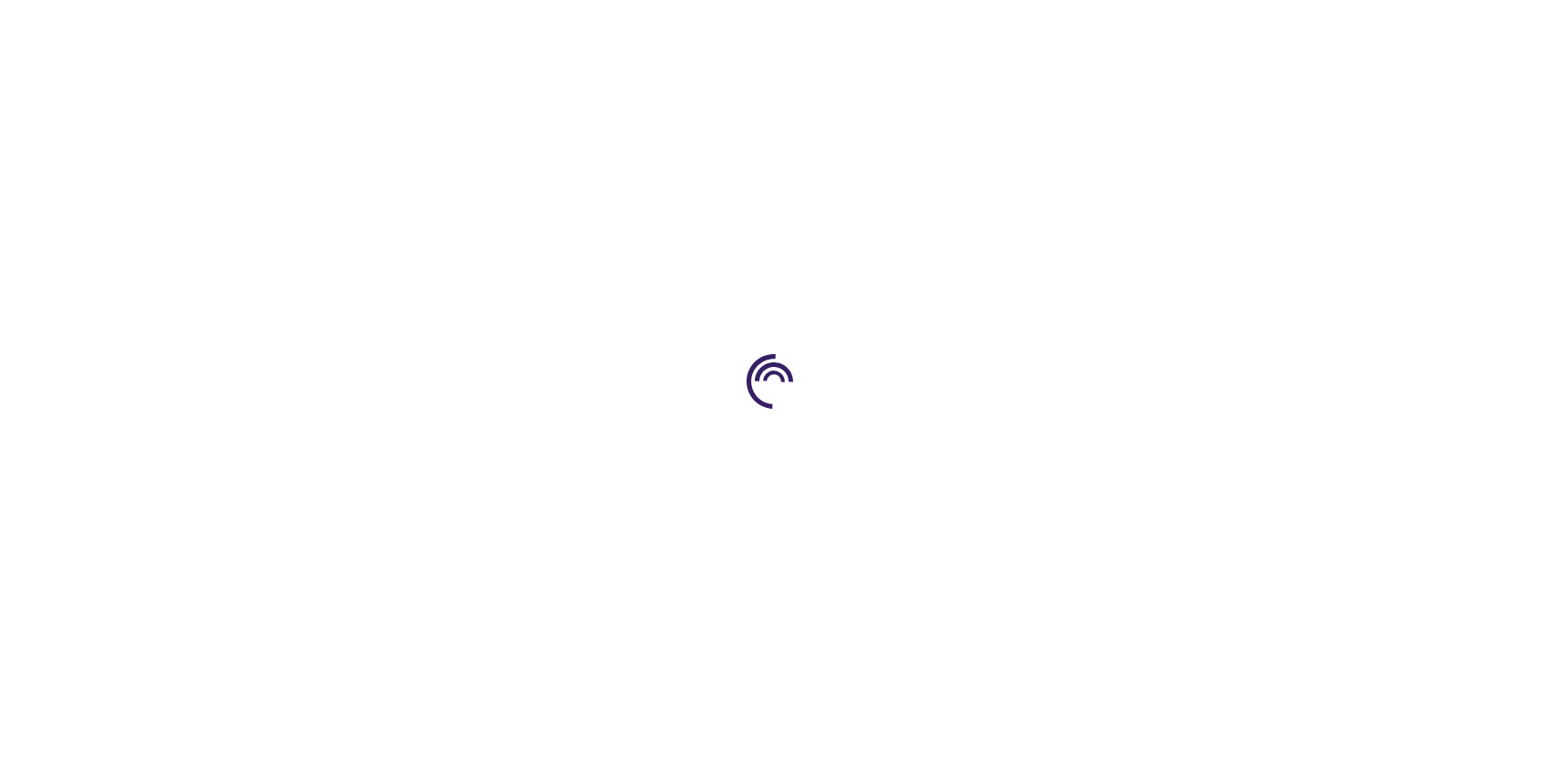
select select "US"
select select "18"
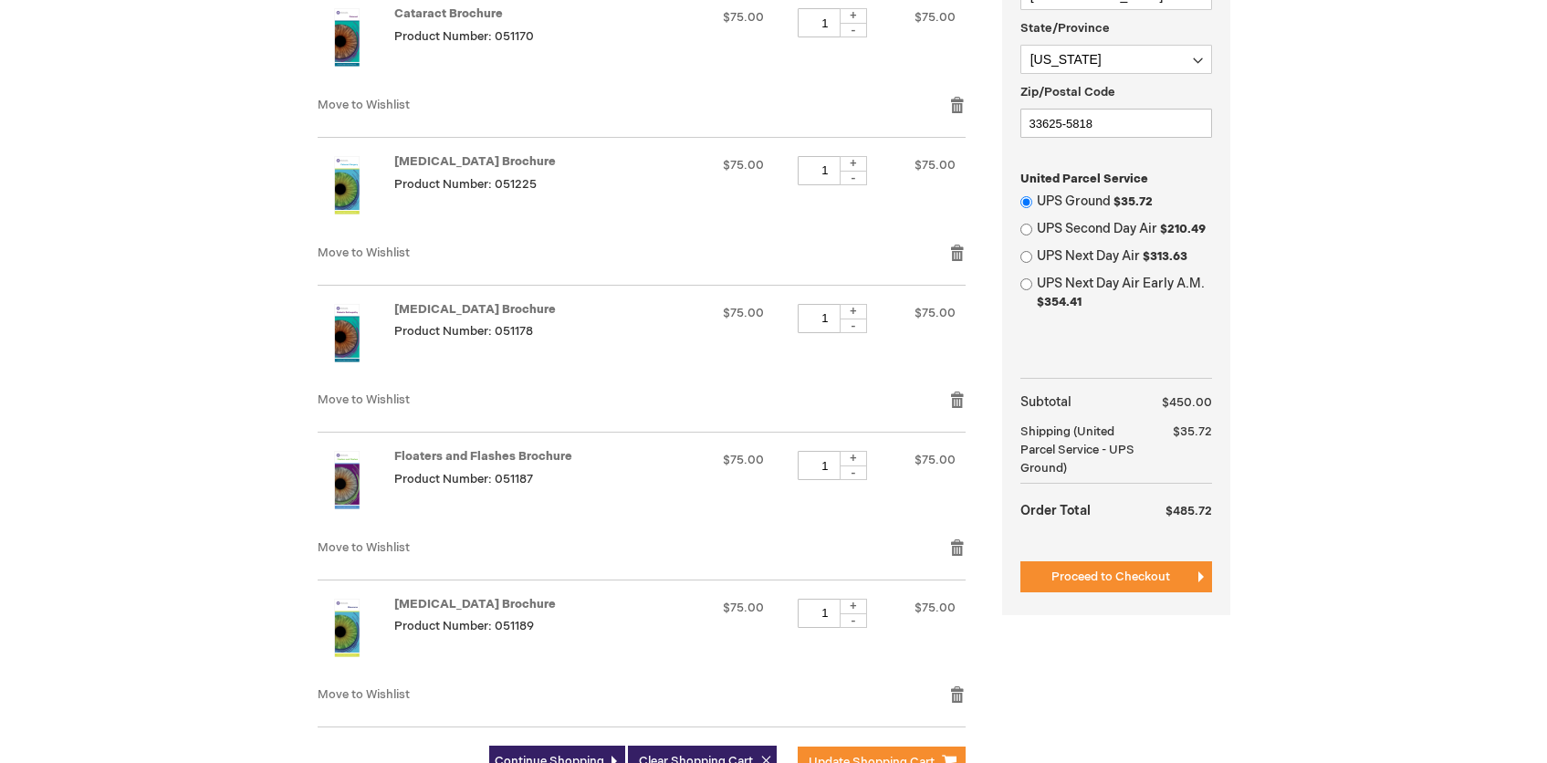
scroll to position [611, 0]
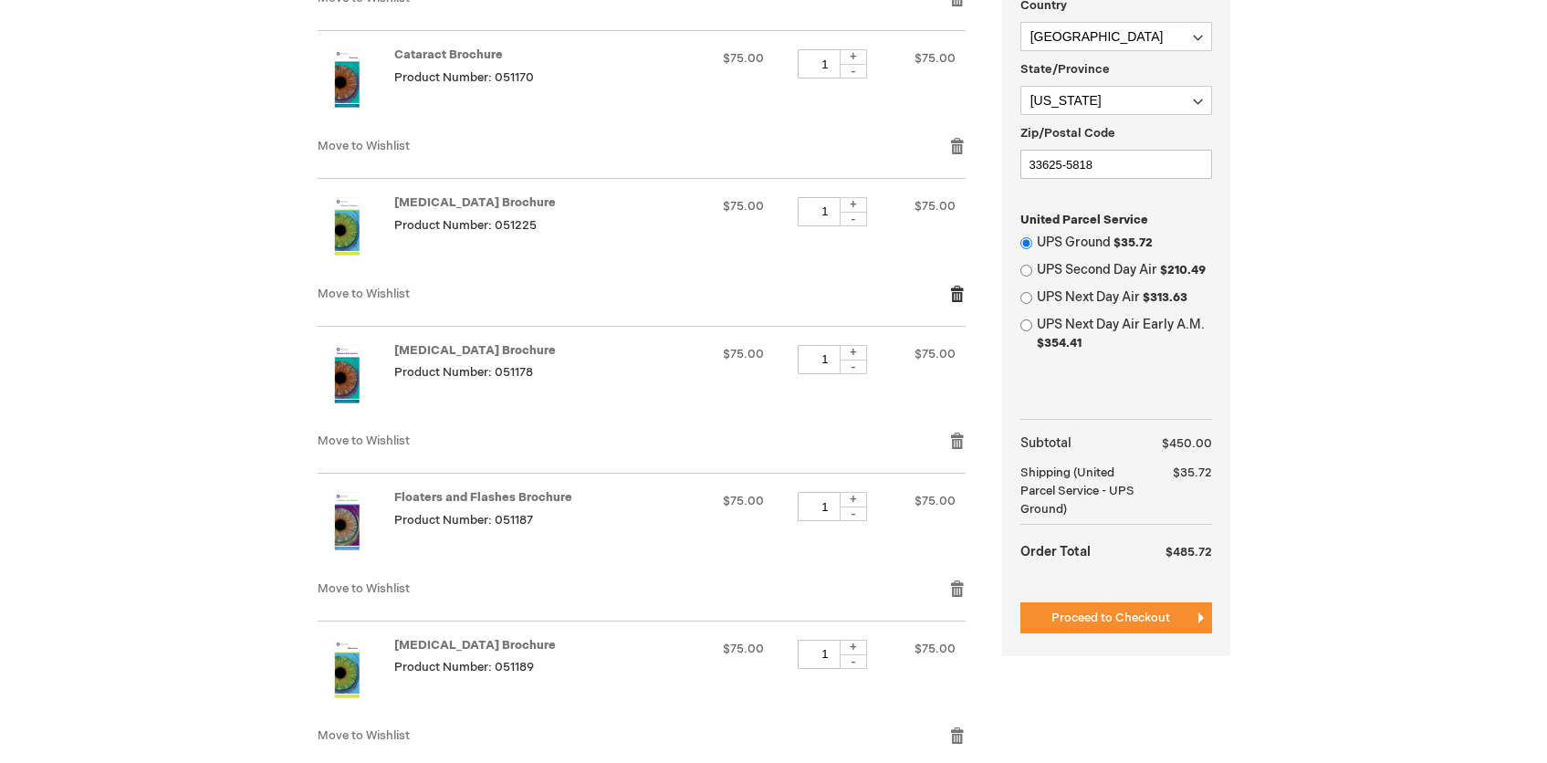
click at [952, 293] on link "Remove item" at bounding box center [957, 294] width 16 height 18
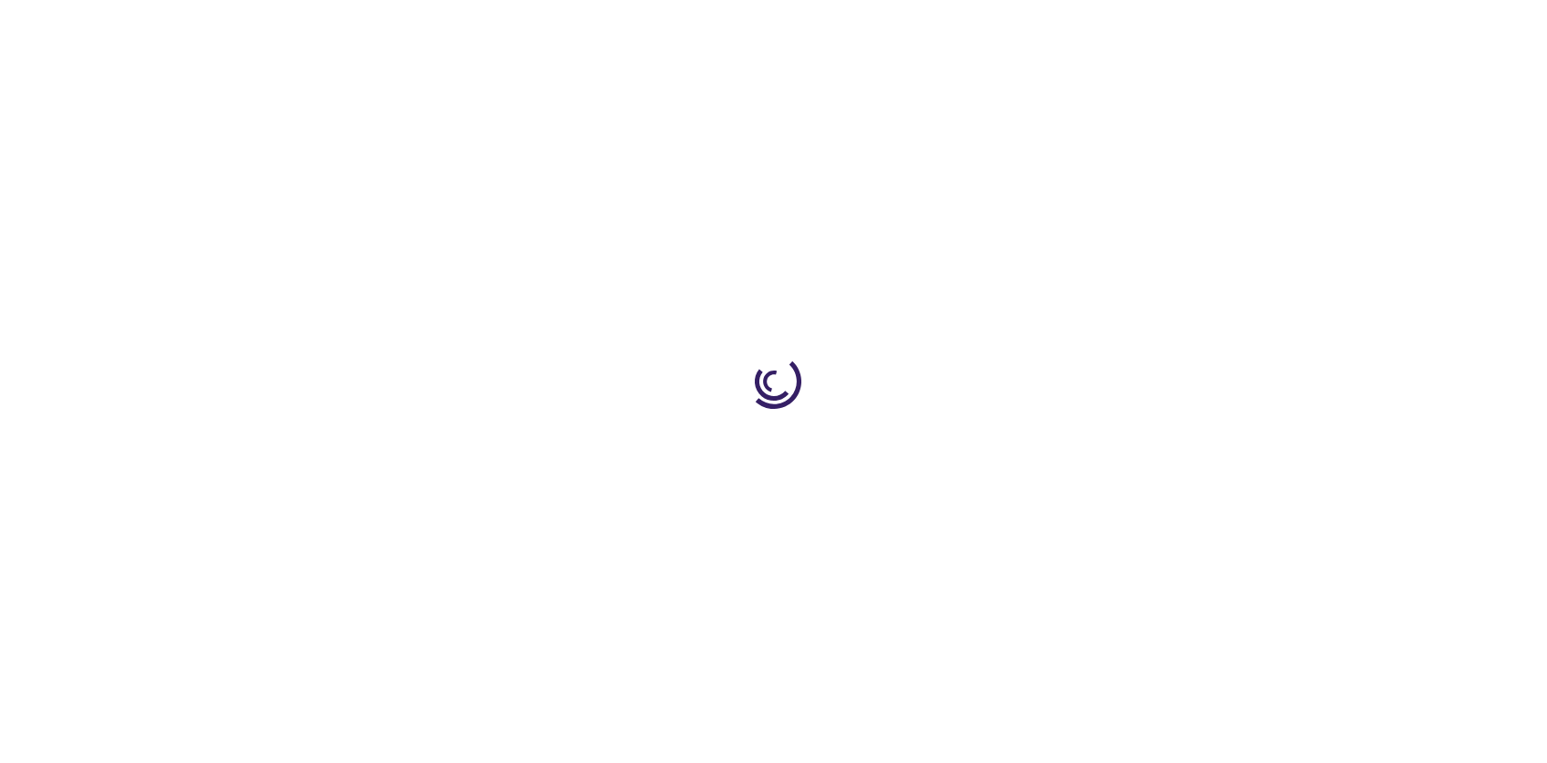
select select "US"
select select "18"
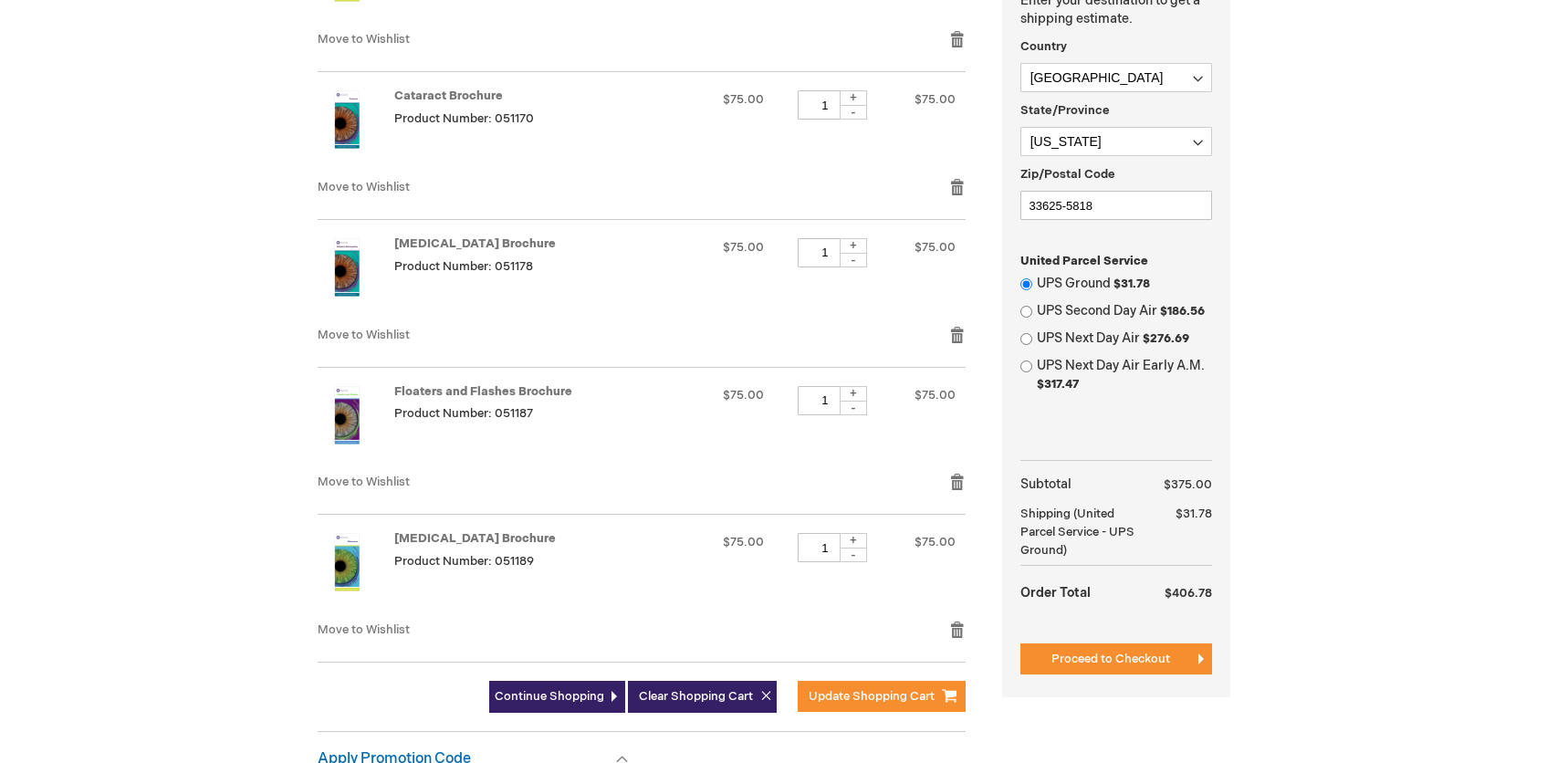
scroll to position [582, 0]
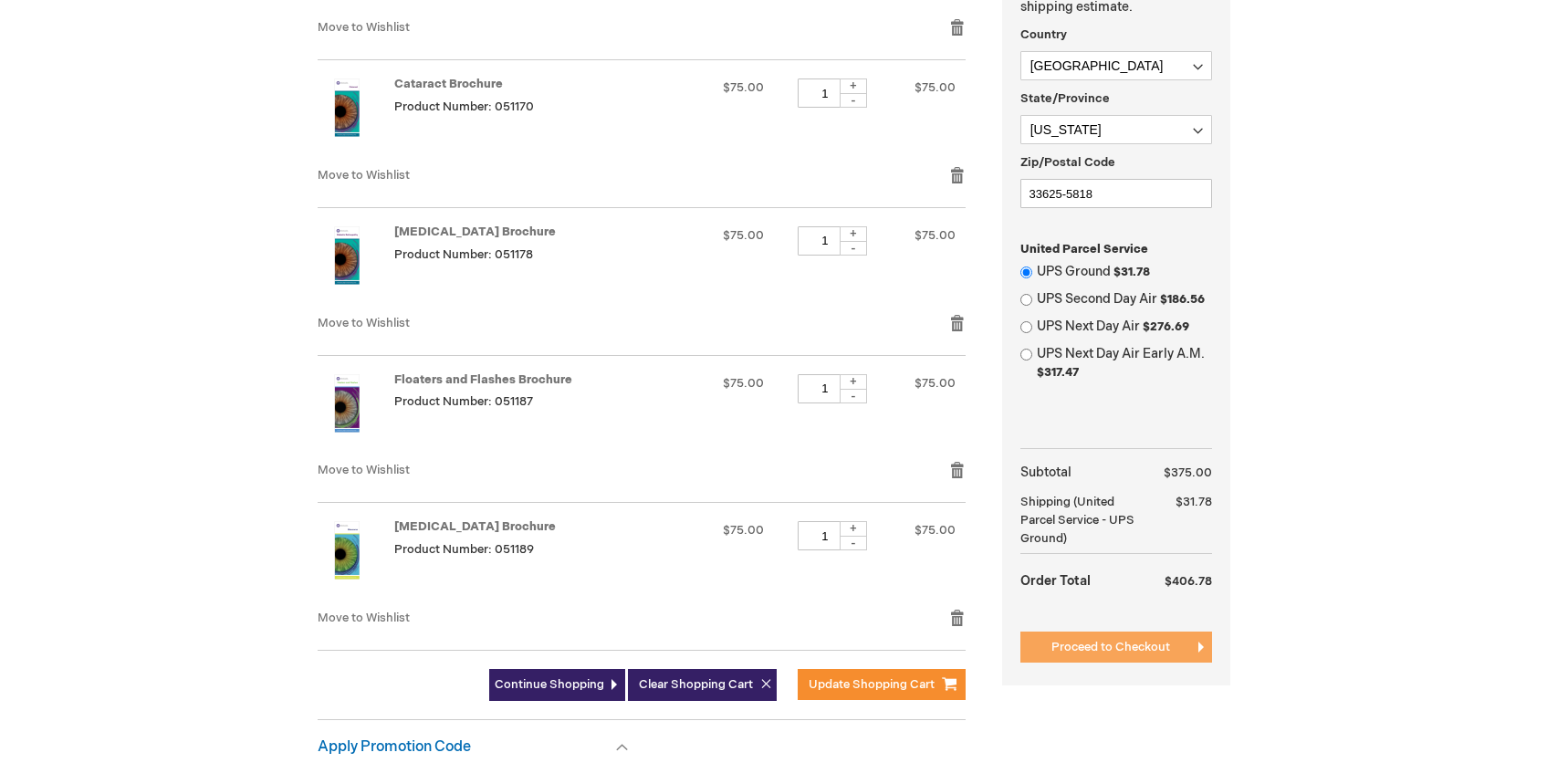
click at [1137, 656] on button "Proceed to Checkout" at bounding box center [1116, 647] width 192 height 31
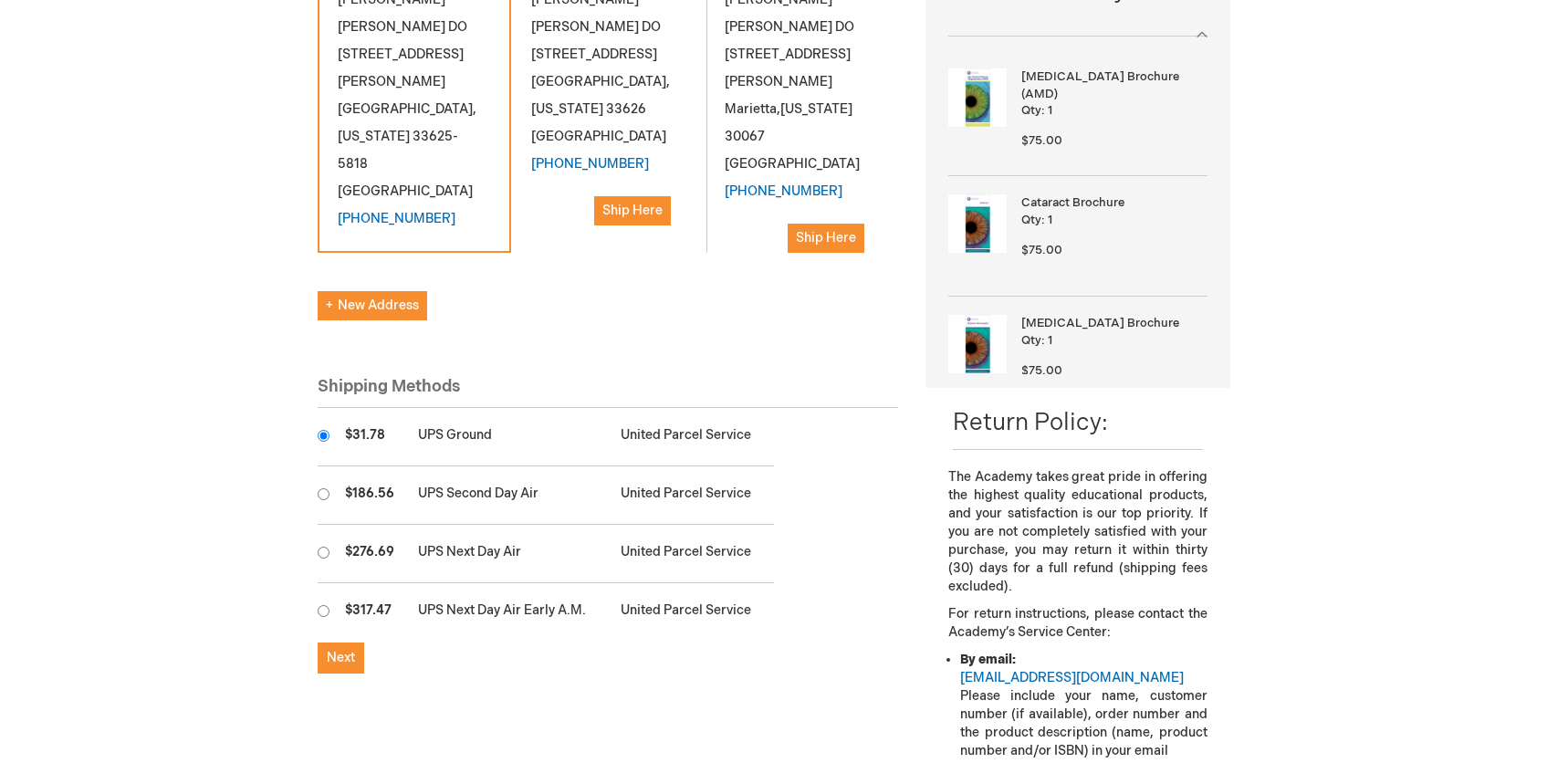
scroll to position [402, 0]
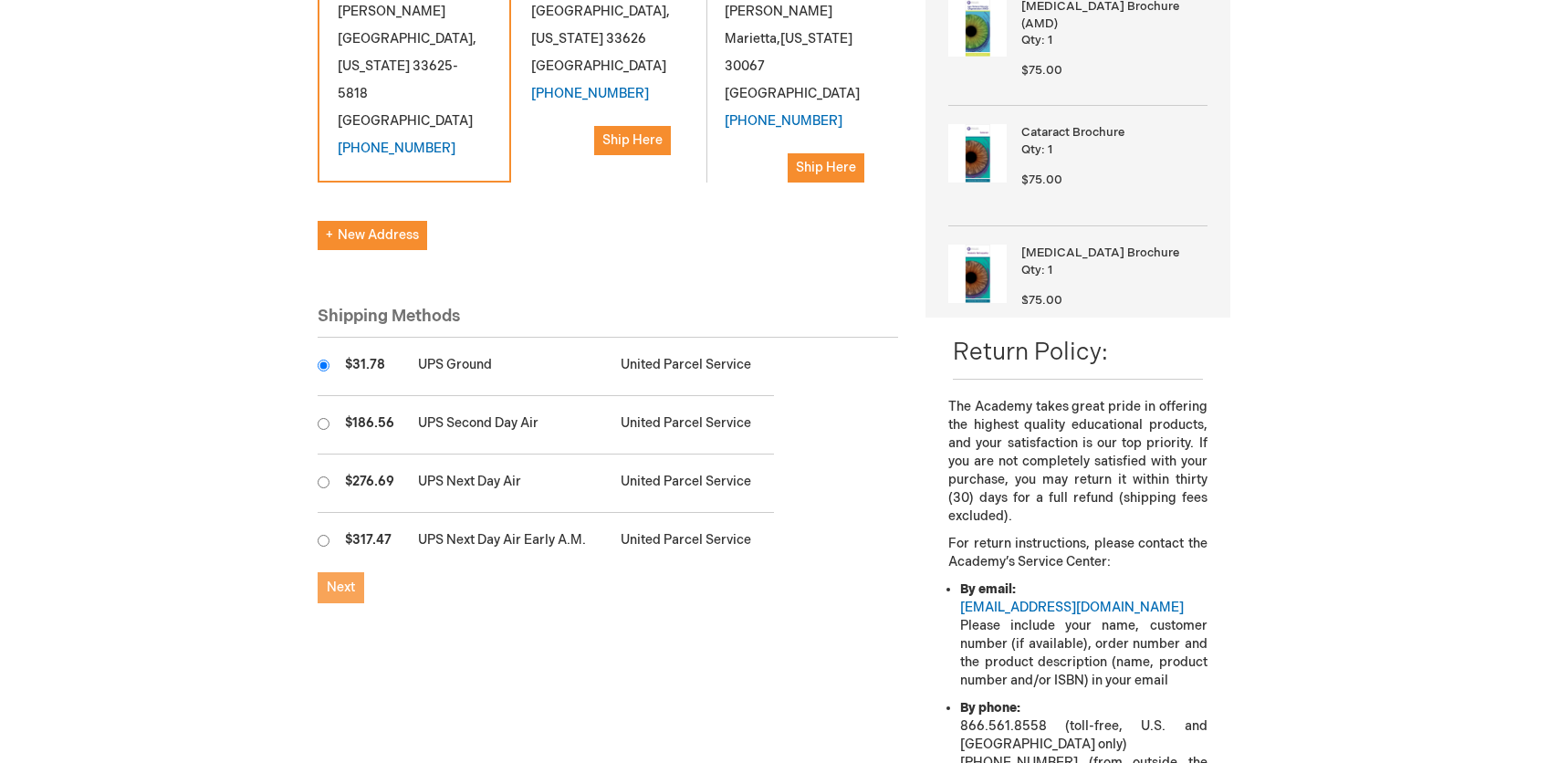
click at [333, 579] on span "Next" at bounding box center [341, 587] width 28 height 16
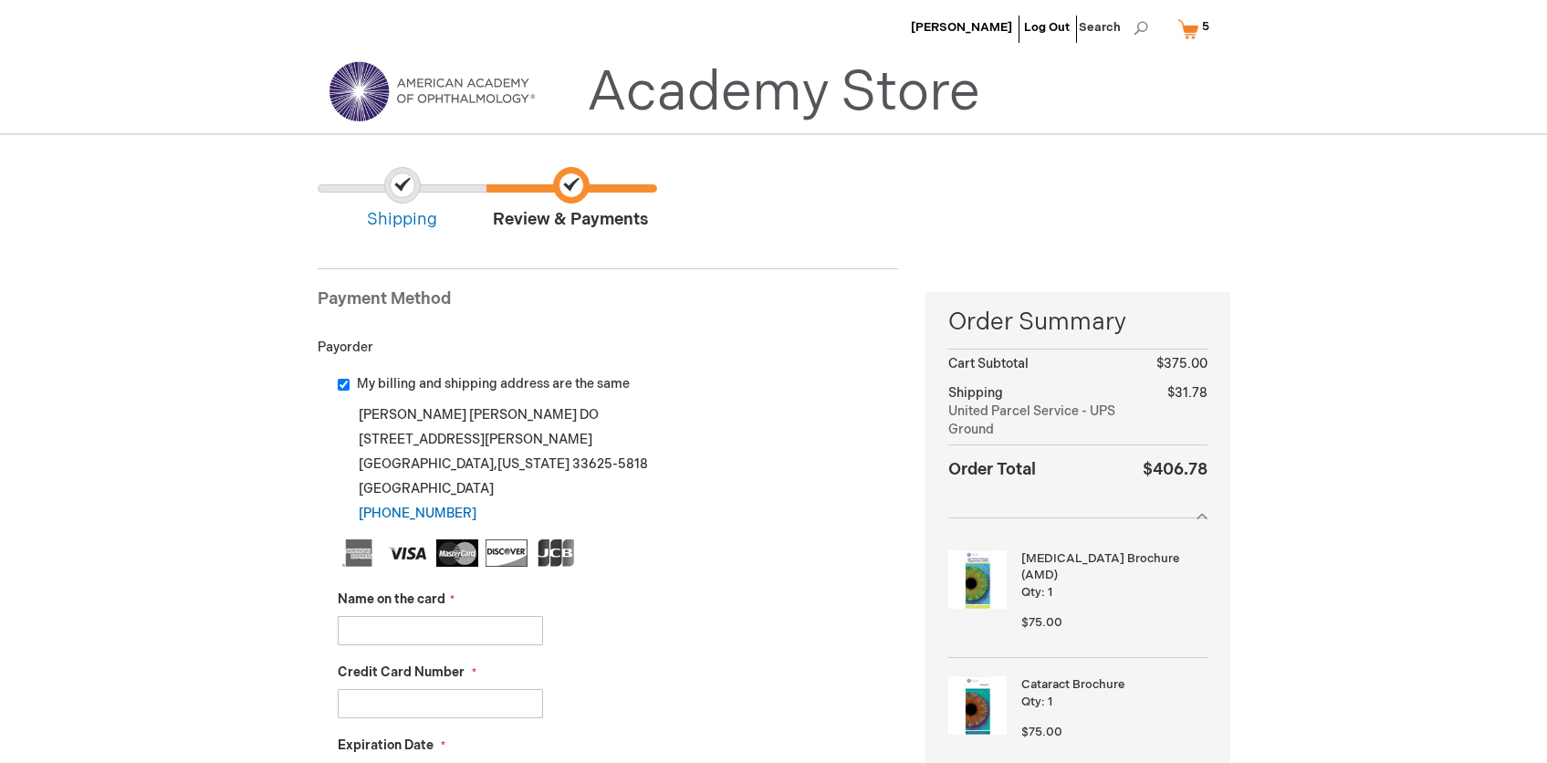
click at [379, 636] on input "Name on the card" at bounding box center [440, 630] width 205 height 29
type input "[PERSON_NAME]"
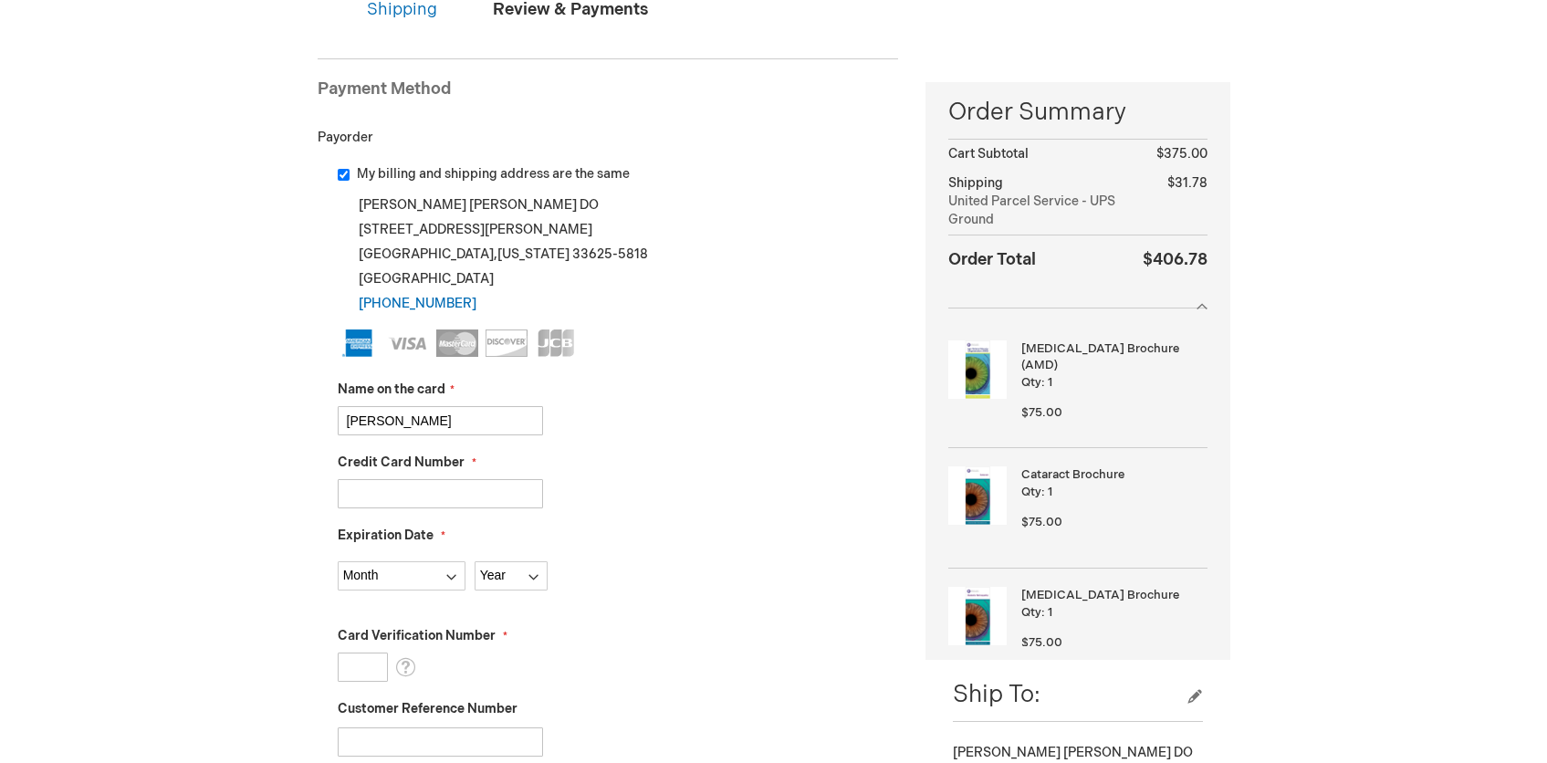
scroll to position [214, 0]
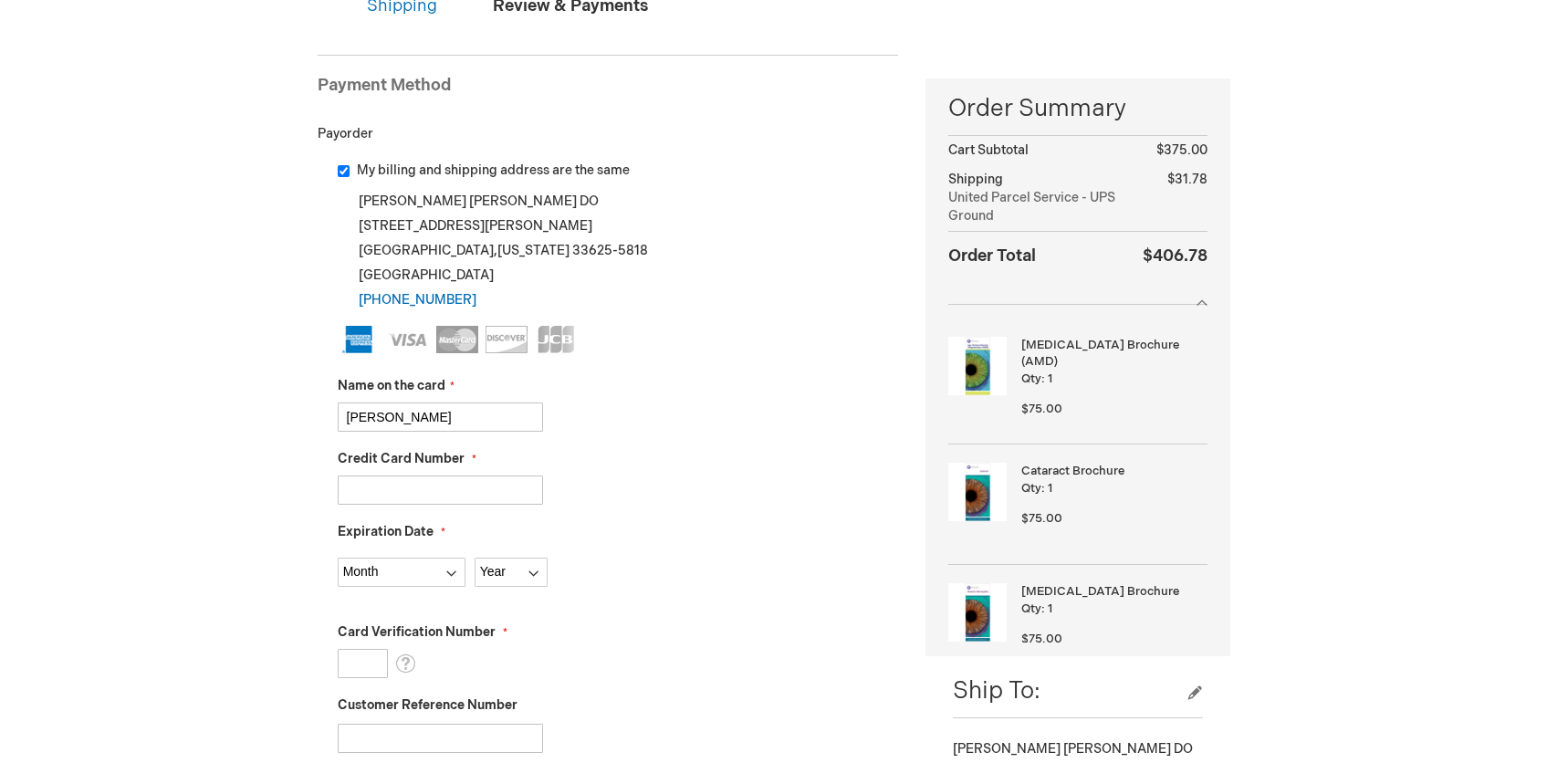
type input "[CREDIT_CARD_NUMBER]"
click at [393, 569] on select "Month [DATE] - [DATE] - [DATE] - [DATE] - [DATE] - [DATE] - [DATE] - [DATE] - […" at bounding box center [402, 572] width 128 height 29
select select "10"
click at [338, 558] on select "Month [DATE] - [DATE] - [DATE] - [DATE] - [DATE] - [DATE] - [DATE] - [DATE] - […" at bounding box center [402, 572] width 128 height 29
click at [496, 586] on div "Year [DATE] 2026 2027 2028 2029 2030 2031 2032 2033 2034 2035" at bounding box center [511, 572] width 73 height 29
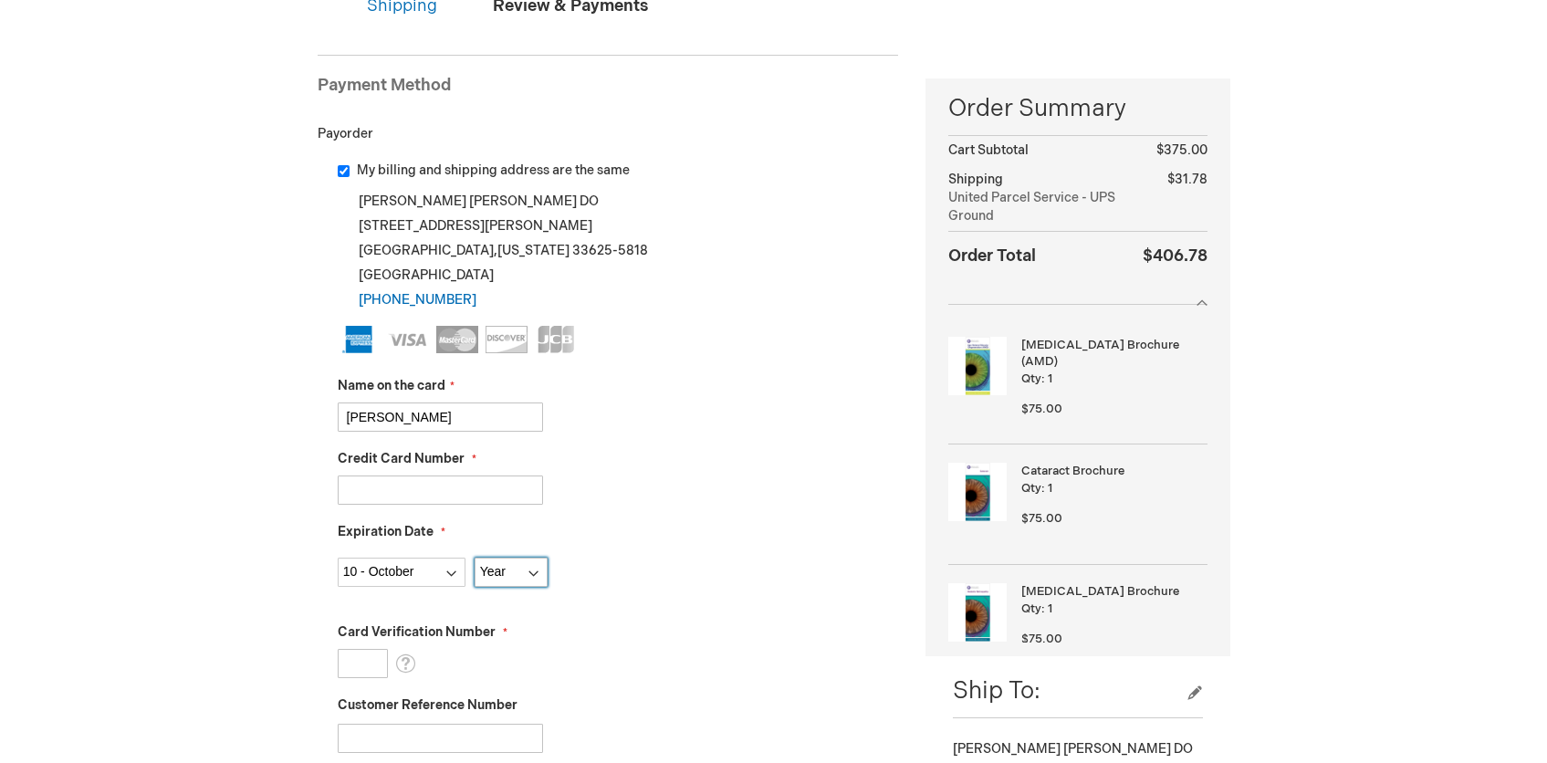
click at [499, 578] on select "Year [DATE] 2026 2027 2028 2029 2030 2031 2032 2033 2034 2035" at bounding box center [511, 572] width 73 height 29
select select "2029"
click at [475, 558] on select "Year 2025 2026 2027 2028 2029 2030 2031 2032 2033 2034 2035" at bounding box center [511, 572] width 73 height 29
click at [377, 662] on input "Card Verification Number" at bounding box center [363, 663] width 50 height 29
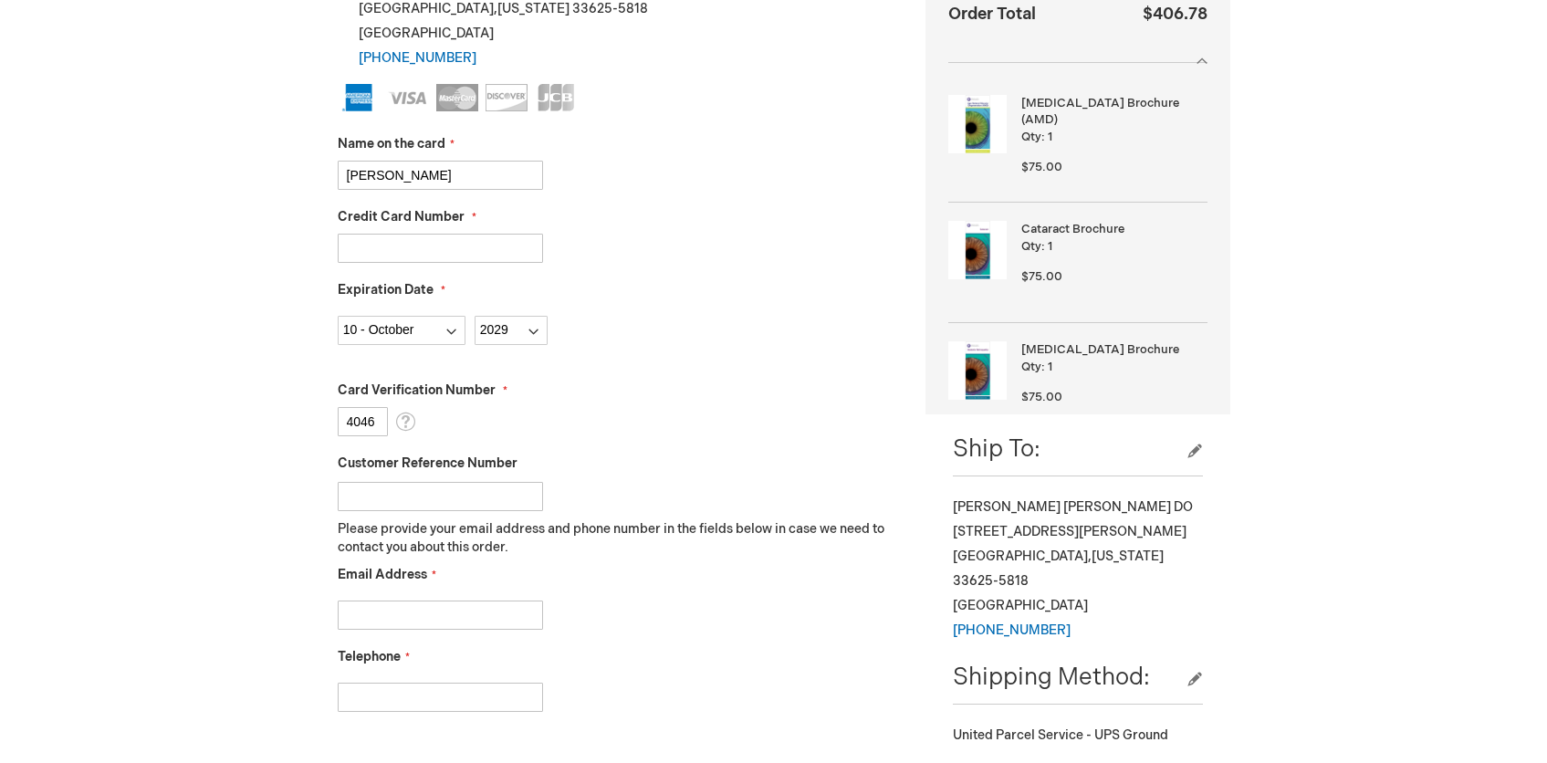
scroll to position [484, 0]
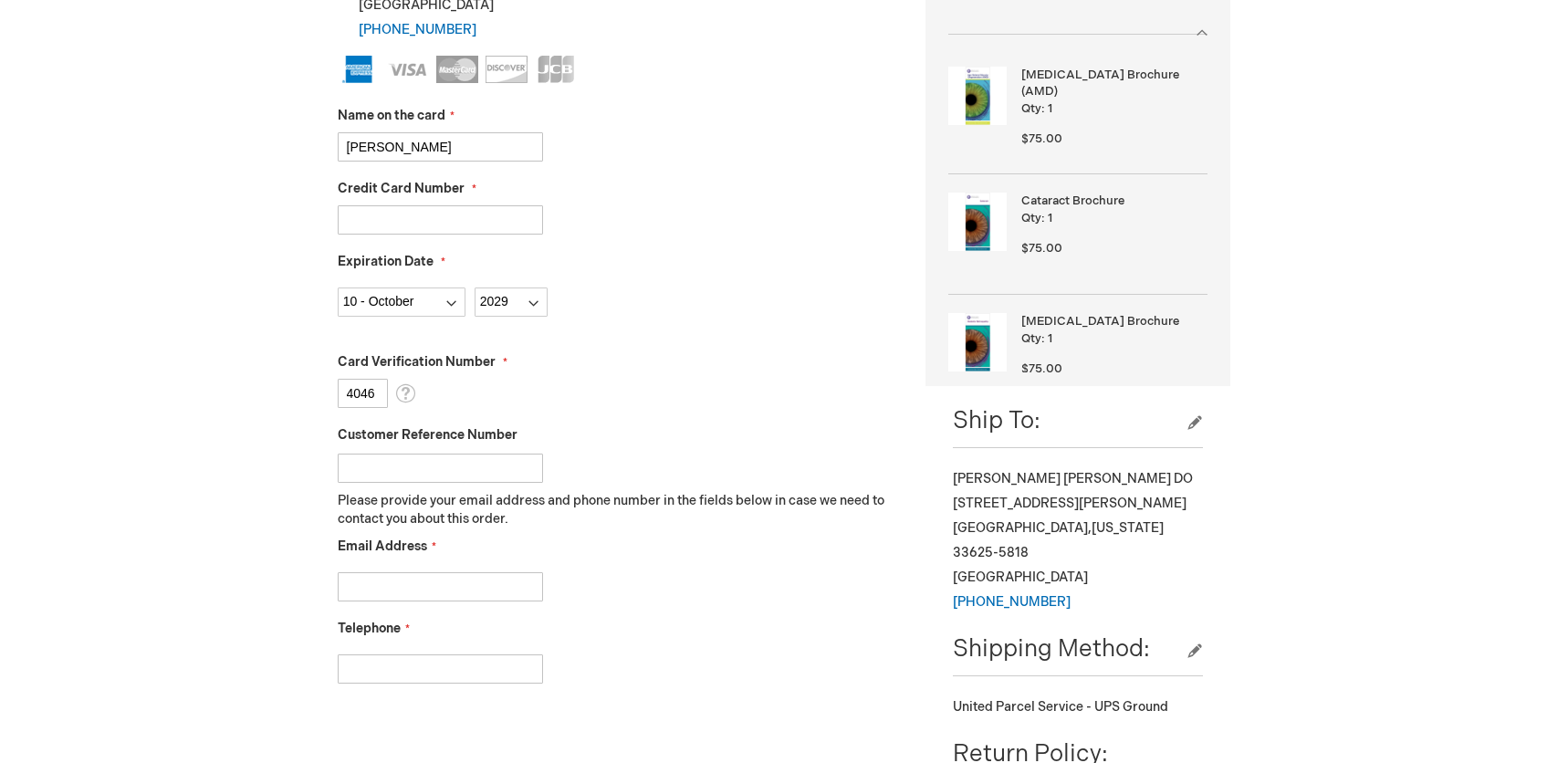
type input "4046"
click at [397, 465] on input "Customer Reference Number" at bounding box center [440, 468] width 205 height 29
type input "001"
drag, startPoint x: 422, startPoint y: 606, endPoint x: 422, endPoint y: 593, distance: 12.8
click at [422, 604] on fieldset "Name on the card Jorge Malouf Credit Card Number 371674321271002 Expiration Dat…" at bounding box center [618, 379] width 561 height 646
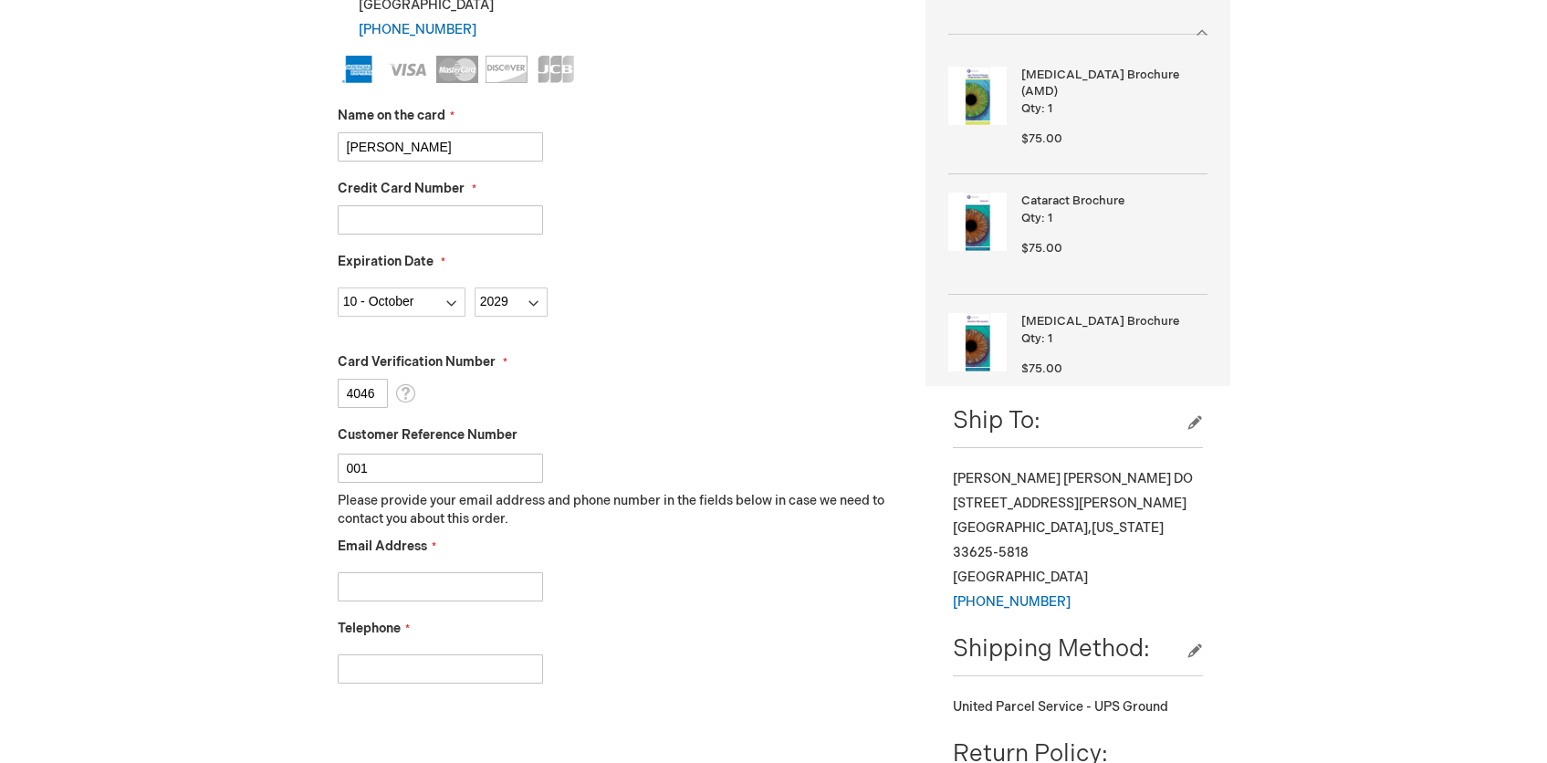
click at [422, 590] on input "Email Address" at bounding box center [440, 586] width 205 height 29
type input "maloufeye@gmail.com"
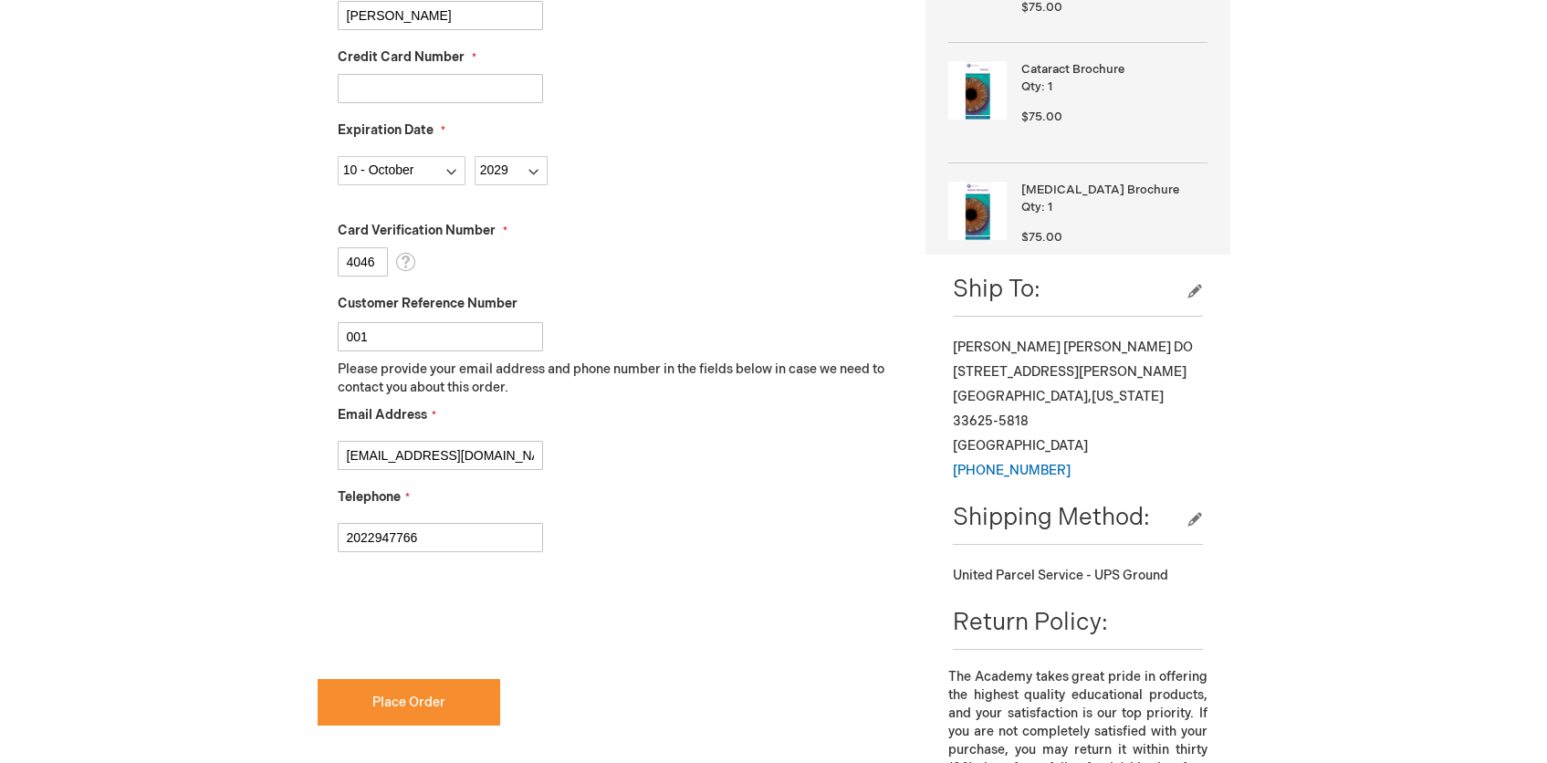
scroll to position [644, 0]
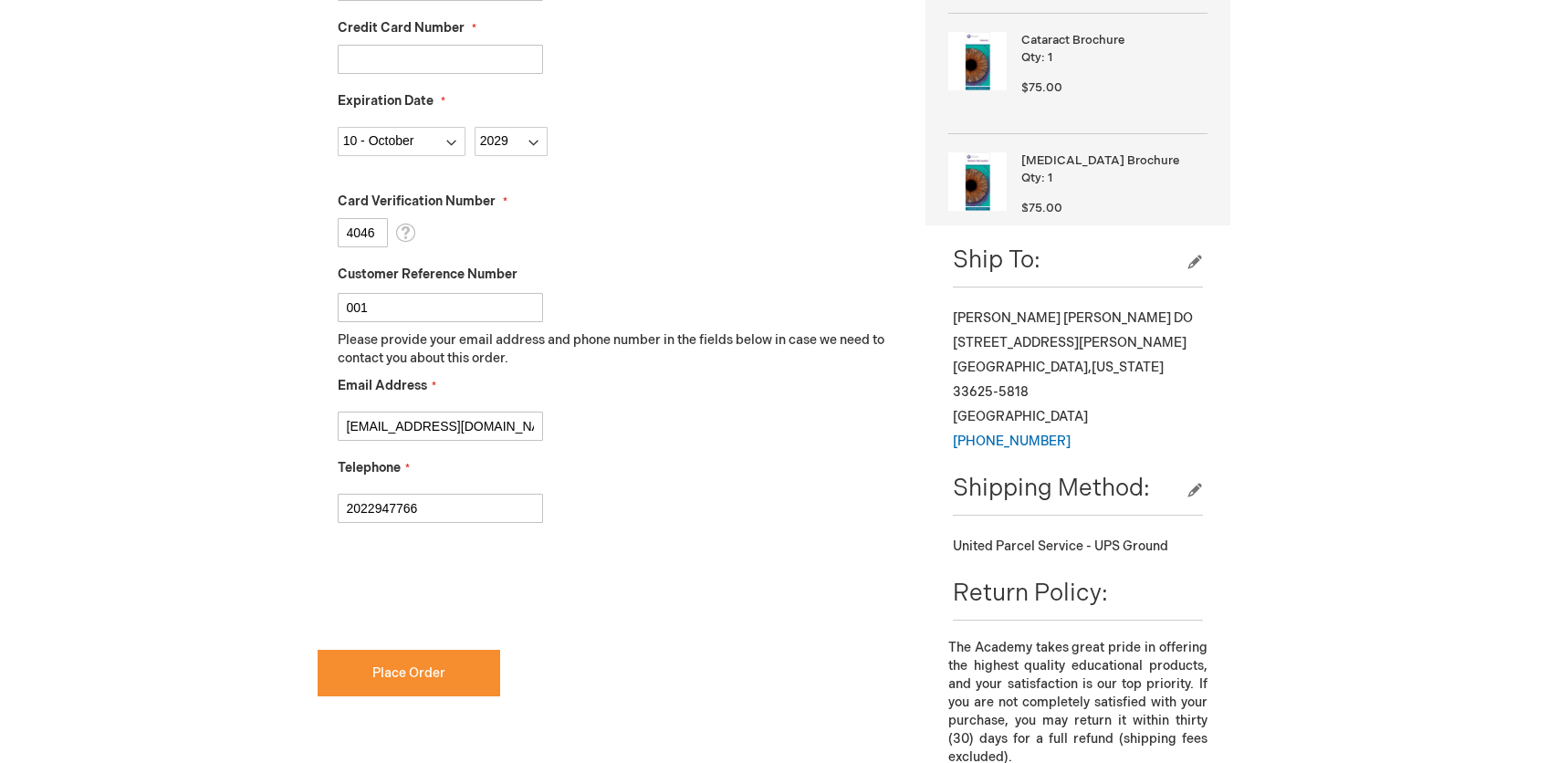
type input "2022947766"
checkbox input "true"
click at [453, 684] on button "Place Order" at bounding box center [409, 673] width 183 height 47
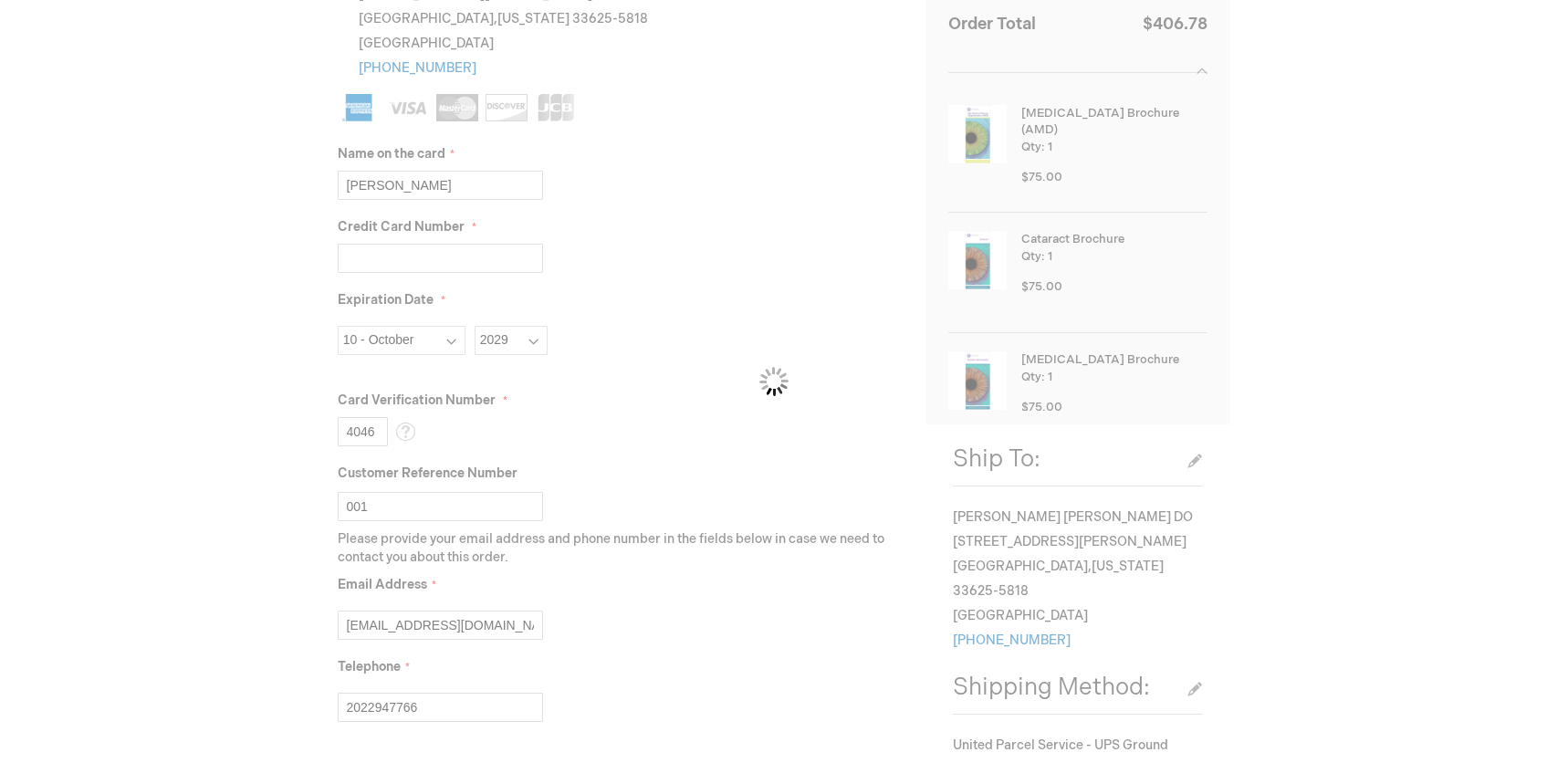
scroll to position [0, 0]
